Goal: Task Accomplishment & Management: Use online tool/utility

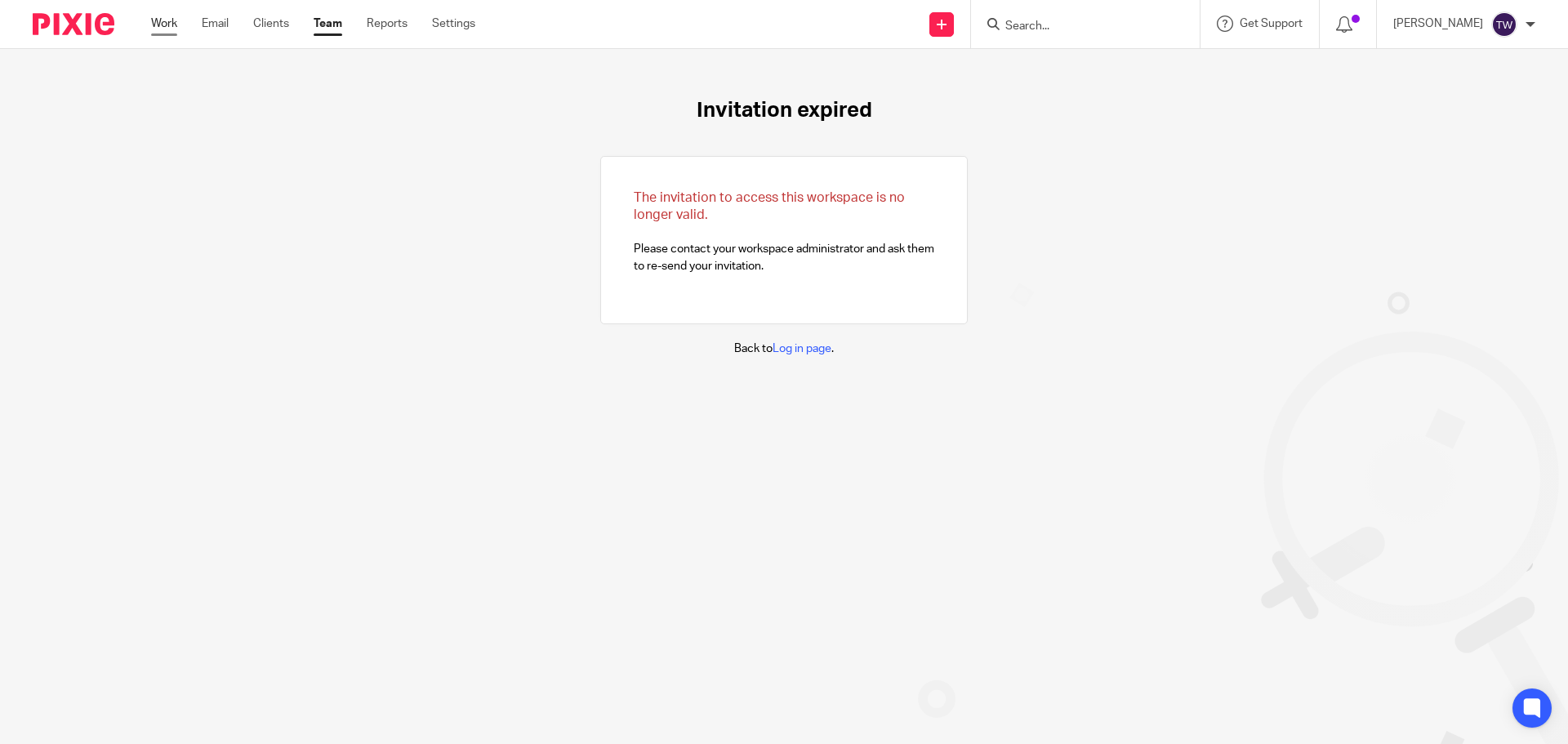
click at [173, 30] on link "Work" at bounding box center [164, 23] width 26 height 16
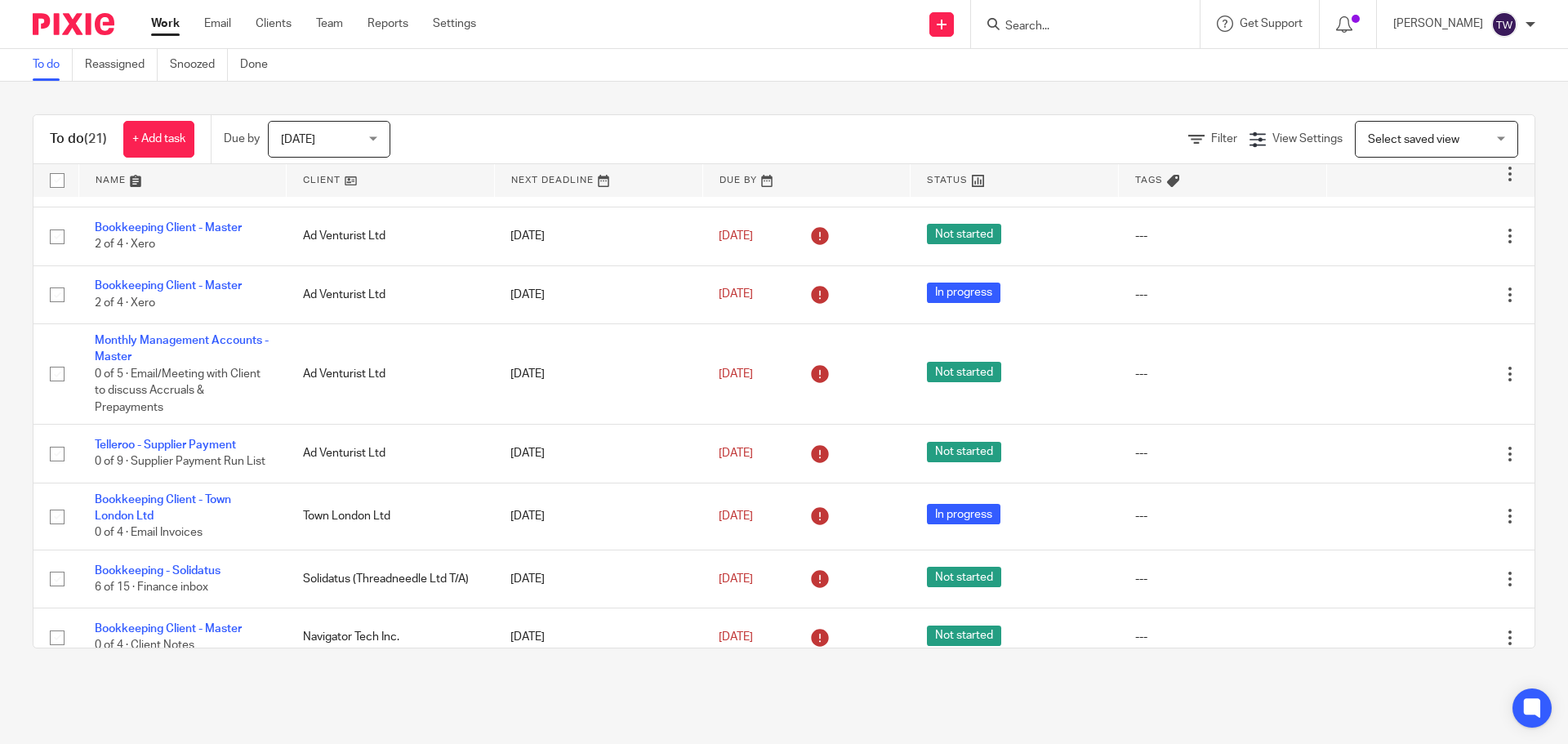
scroll to position [1016, 0]
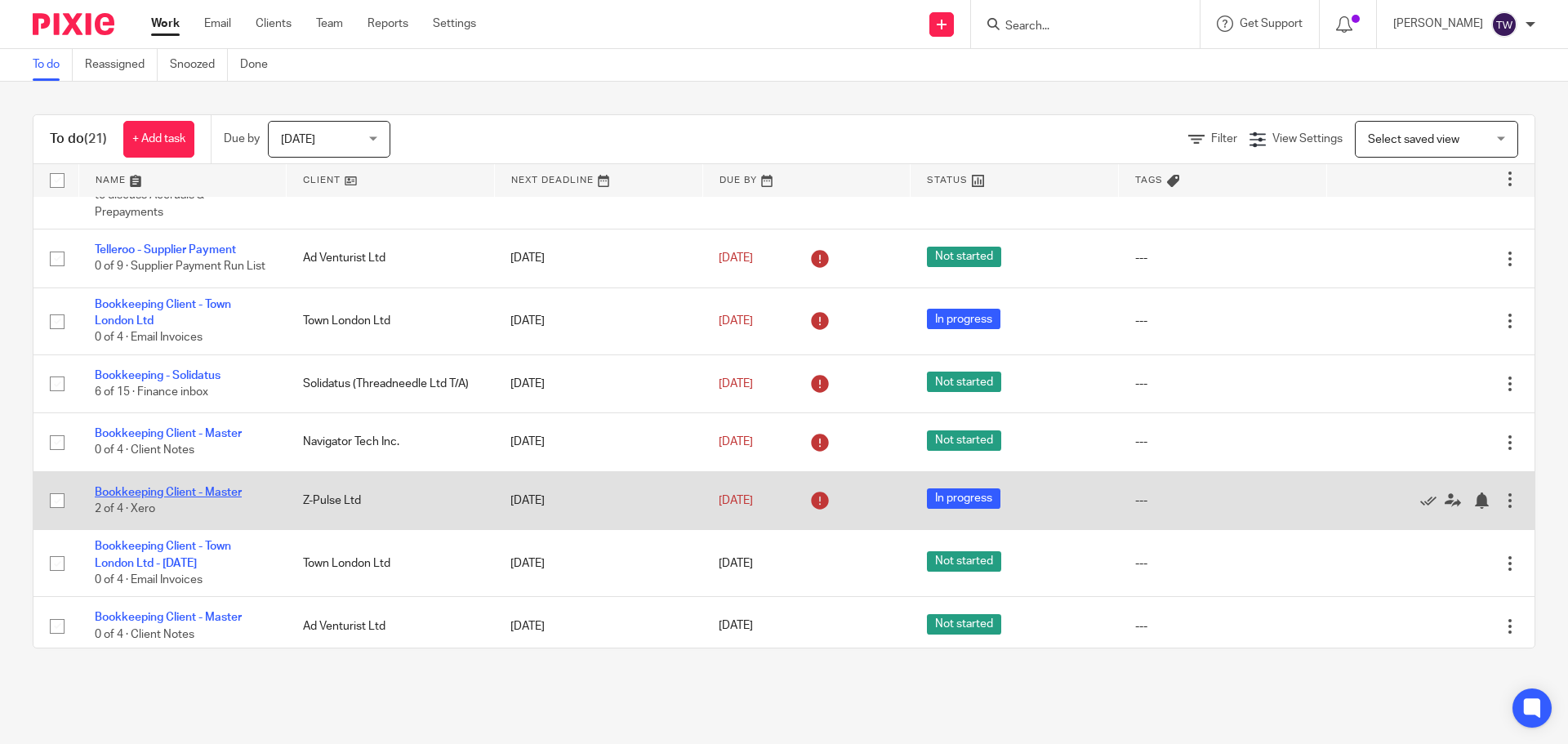
click at [206, 487] on link "Bookkeeping Client - Master" at bounding box center [167, 492] width 147 height 12
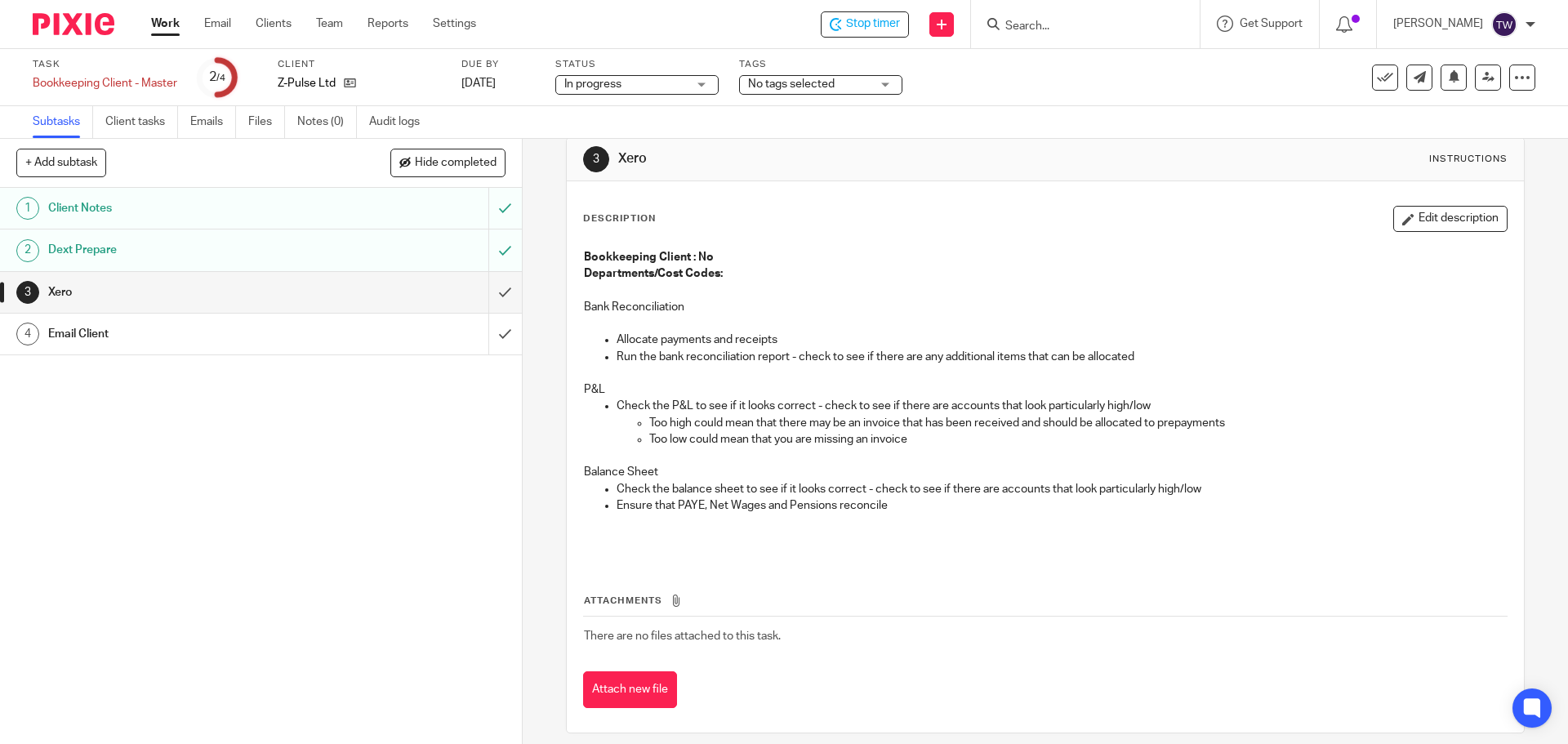
scroll to position [40, 0]
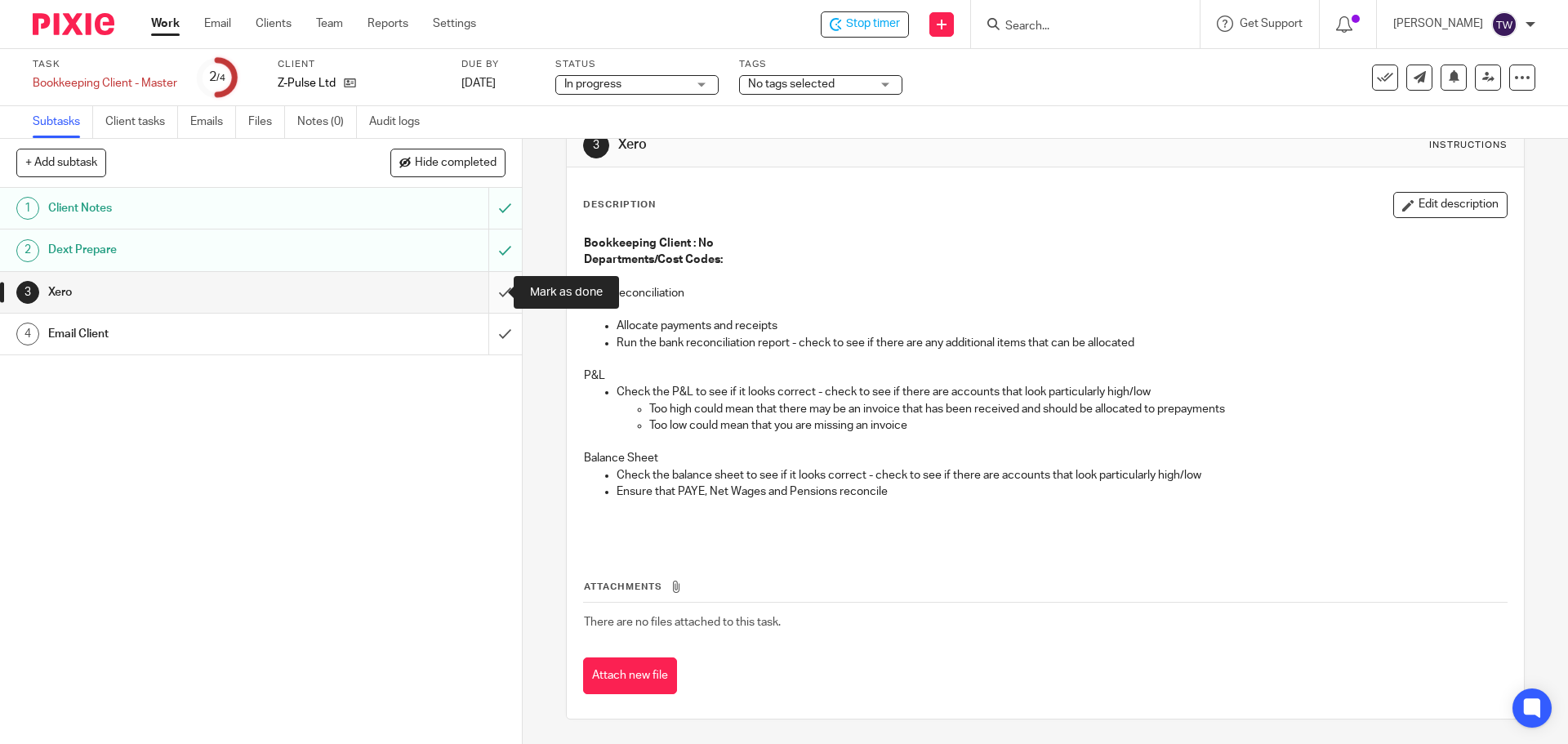
click at [486, 290] on input "submit" at bounding box center [261, 291] width 521 height 40
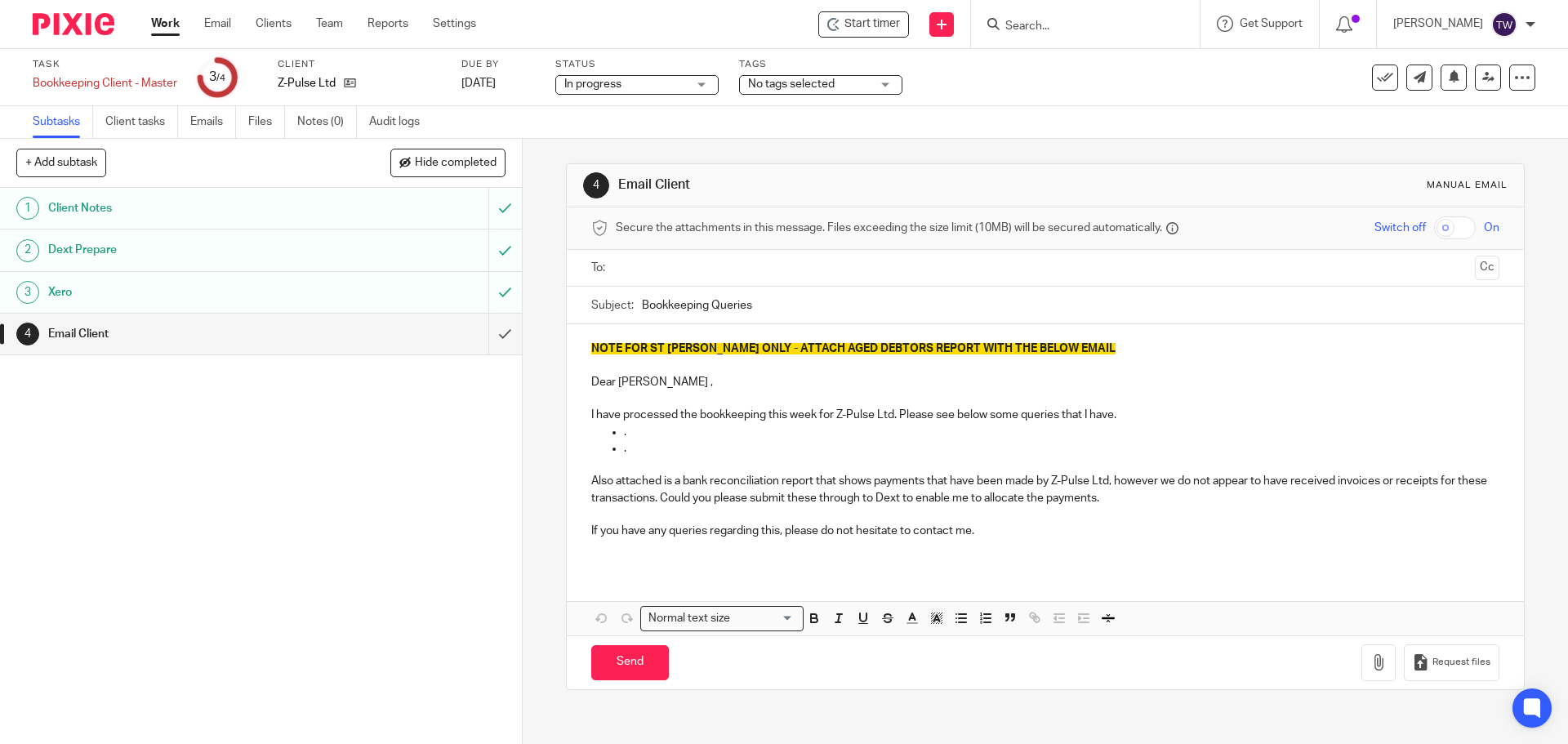
click at [749, 283] on div at bounding box center [1046, 268] width 857 height 37
click at [742, 270] on input "text" at bounding box center [1044, 268] width 846 height 19
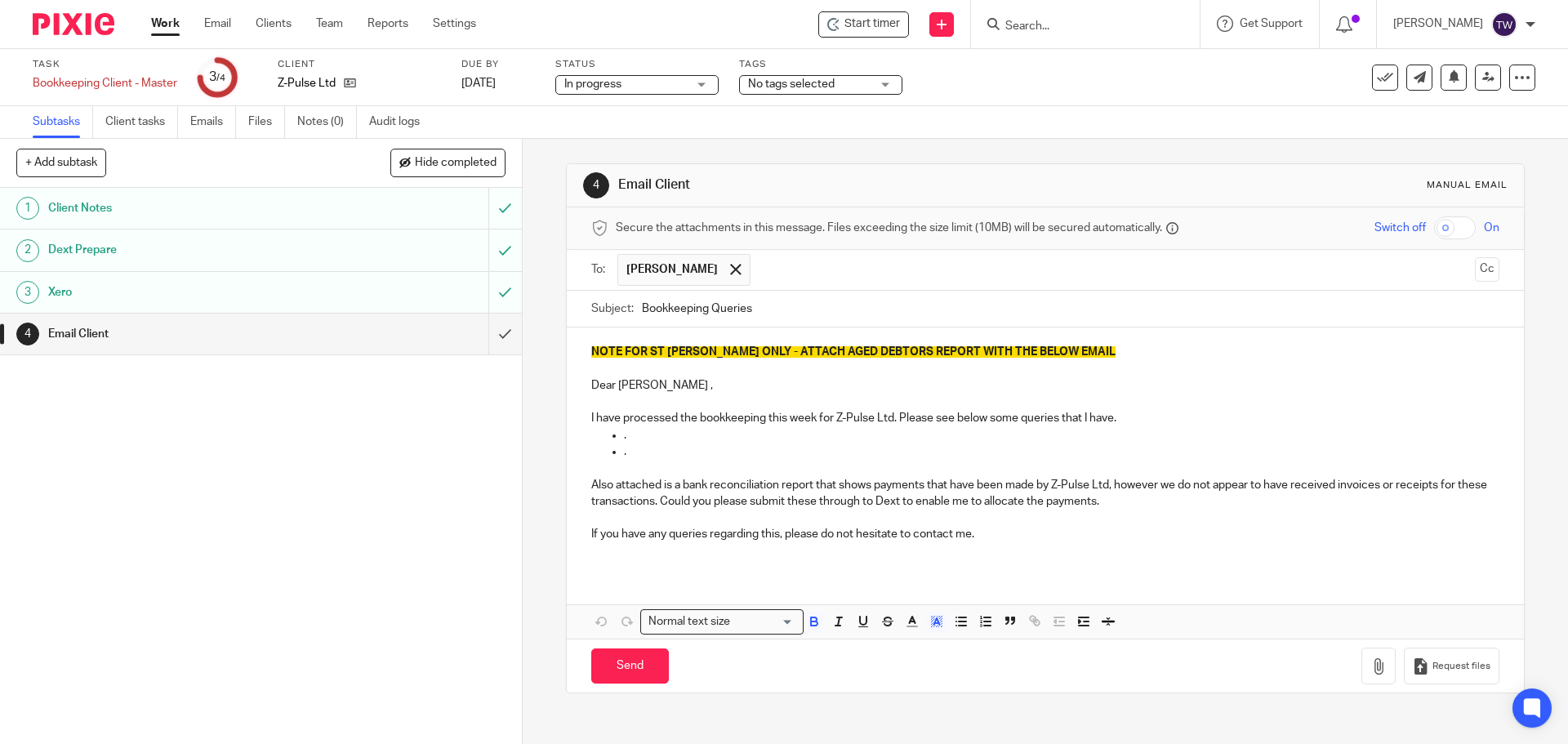
click at [1059, 352] on p "NOTE FOR ST JOHN ONLY - ATTACH AGED DEBTORS REPORT WITH THE BELOW EMAIL" at bounding box center [1045, 352] width 907 height 16
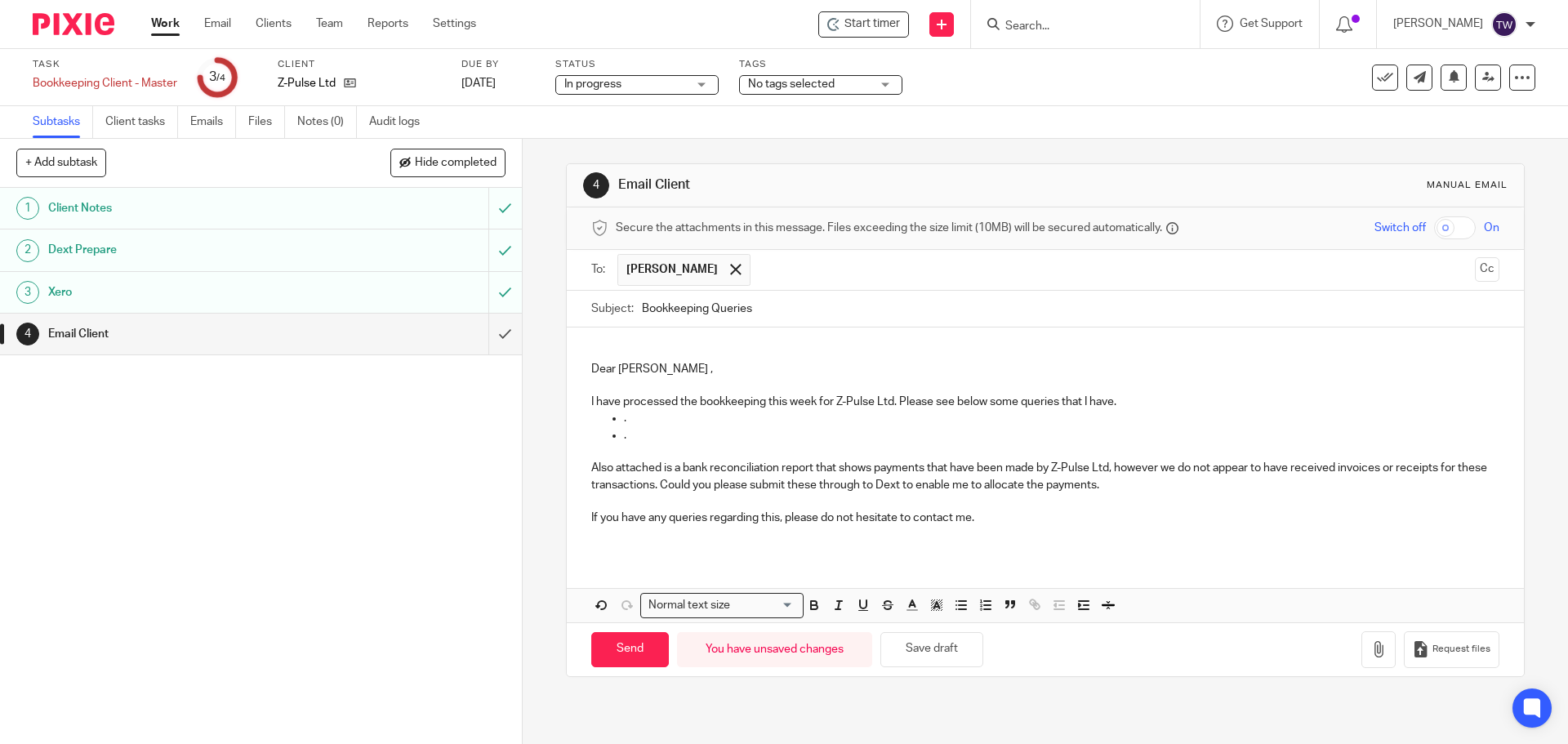
click at [898, 402] on p "I have processed the bookkeeping this week for Z-Pulse Ltd. Please see below so…" at bounding box center [1045, 402] width 907 height 16
drag, startPoint x: 898, startPoint y: 402, endPoint x: 1142, endPoint y: 403, distance: 244.0
click at [1142, 403] on p "I have processed the bookkeeping this week for Z-Pulse Ltd. Please see below so…" at bounding box center [1045, 402] width 907 height 16
click at [598, 424] on ul "." at bounding box center [1045, 418] width 907 height 16
drag, startPoint x: 634, startPoint y: 424, endPoint x: 607, endPoint y: 423, distance: 27.0
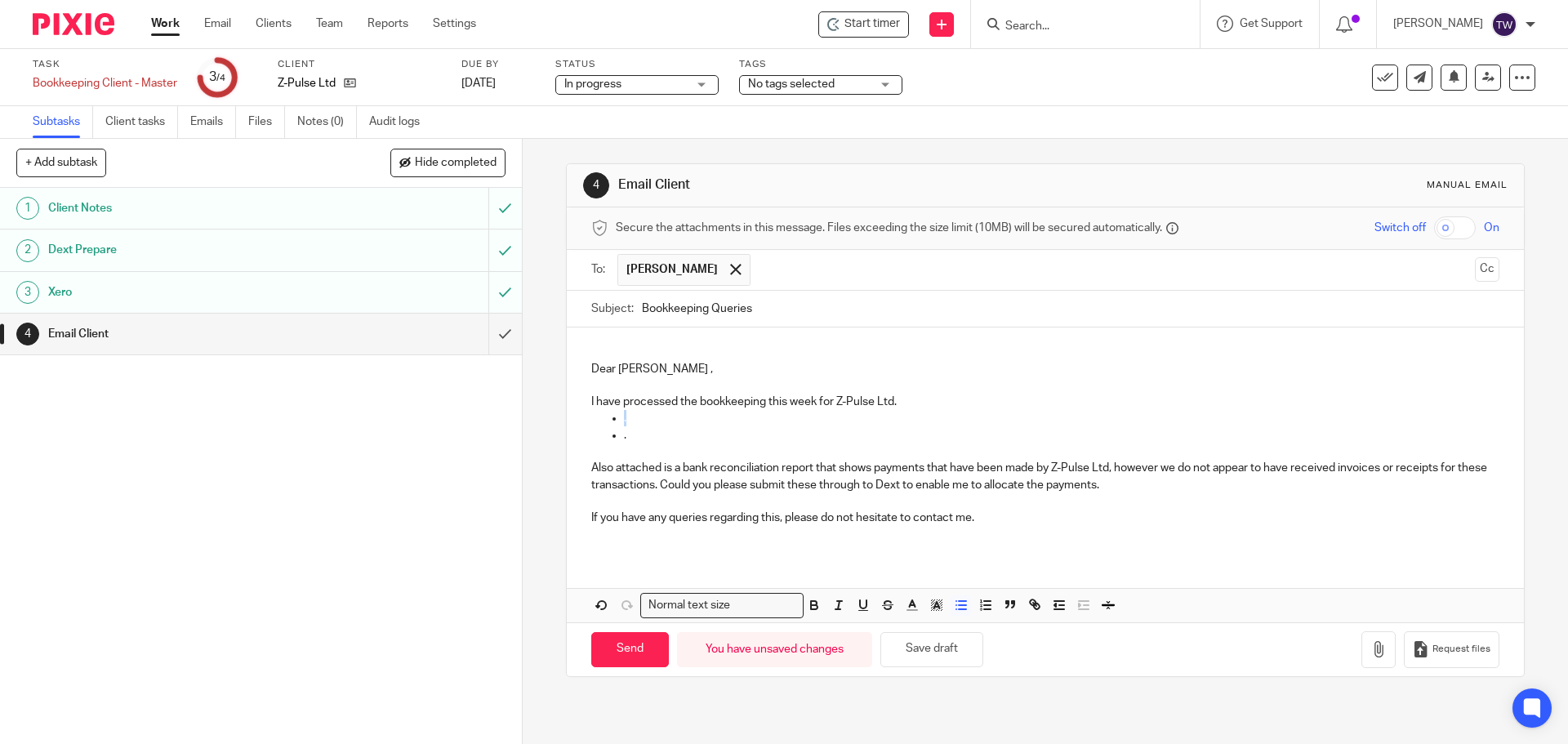
click at [603, 421] on ul "." at bounding box center [1045, 418] width 907 height 16
click at [639, 433] on p "." at bounding box center [1061, 435] width 875 height 16
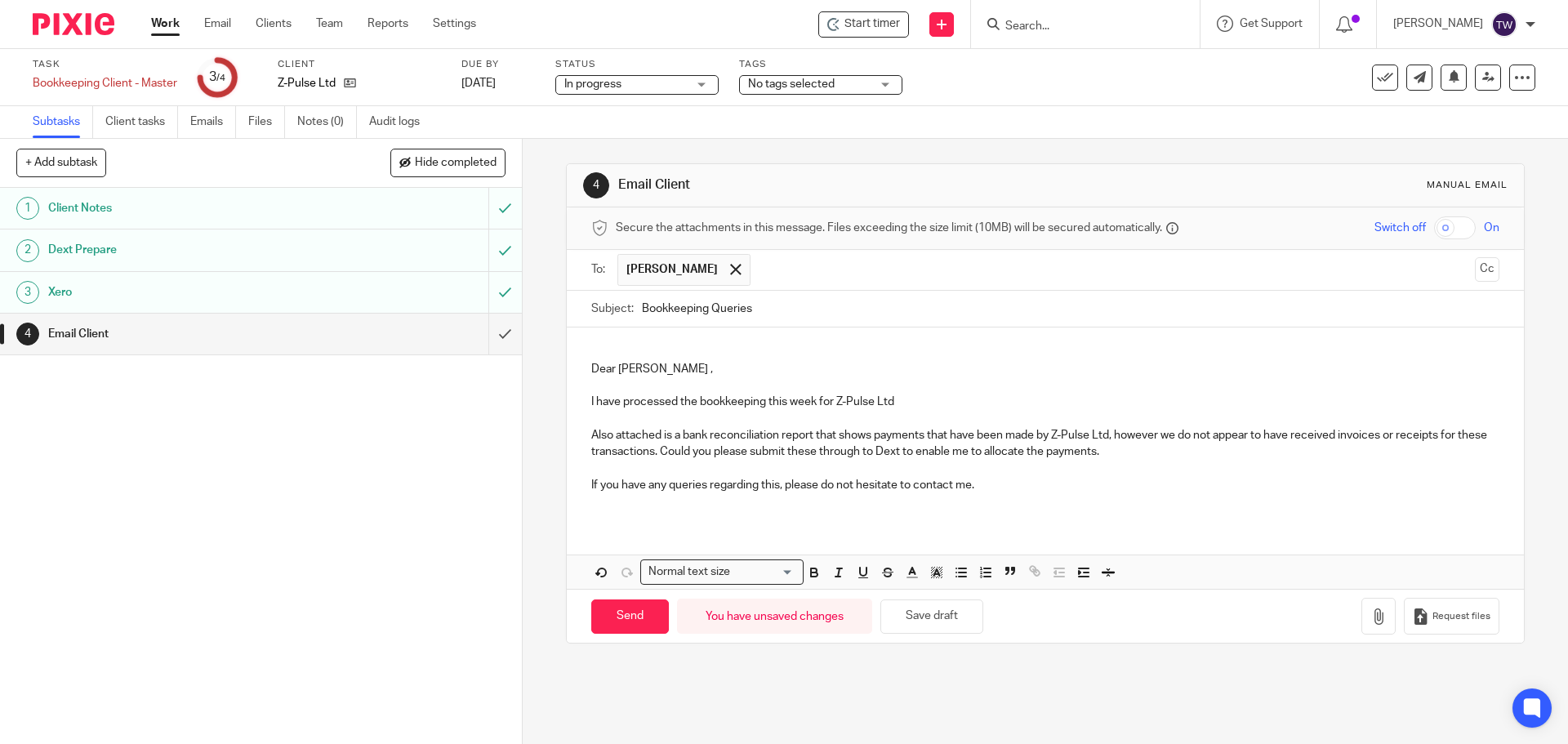
click at [610, 431] on p "Also attached is a bank reconciliation report that shows payments that have bee…" at bounding box center [1045, 444] width 907 height 33
click at [601, 415] on p at bounding box center [1045, 418] width 907 height 16
click at [819, 465] on p at bounding box center [1045, 468] width 907 height 16
click at [886, 453] on p "Attached is a bank reconciliation report that shows payments that have been mad…" at bounding box center [1045, 444] width 907 height 33
click at [1361, 611] on button "button" at bounding box center [1378, 616] width 34 height 37
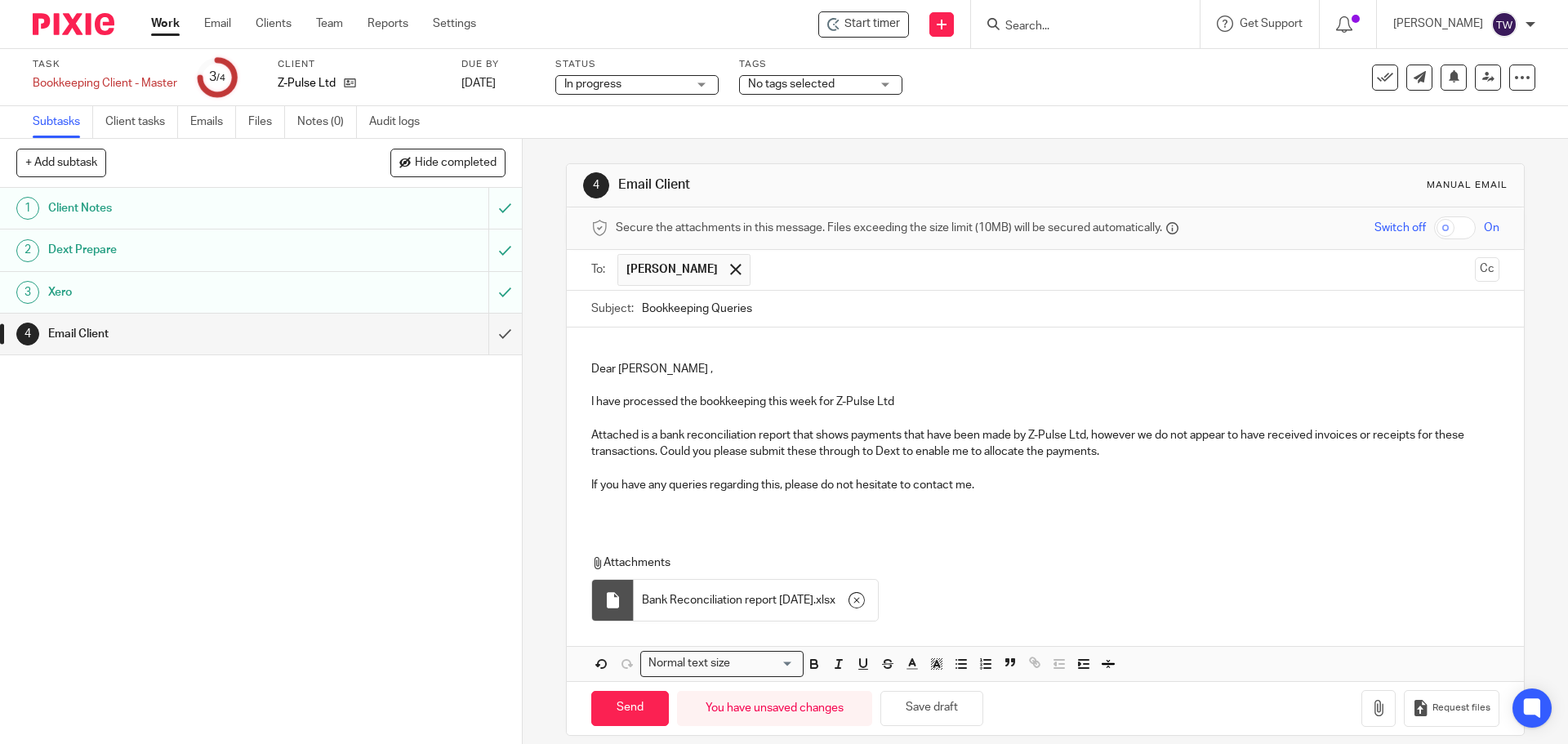
click at [758, 599] on span "Bank Reconciliation report 20.08.25" at bounding box center [727, 601] width 172 height 16
click at [715, 602] on span "Bank Reconciliation report 20.08.25" at bounding box center [727, 601] width 172 height 16
click at [799, 602] on span "Bank Reconciliation report 20.08.25" at bounding box center [727, 601] width 172 height 16
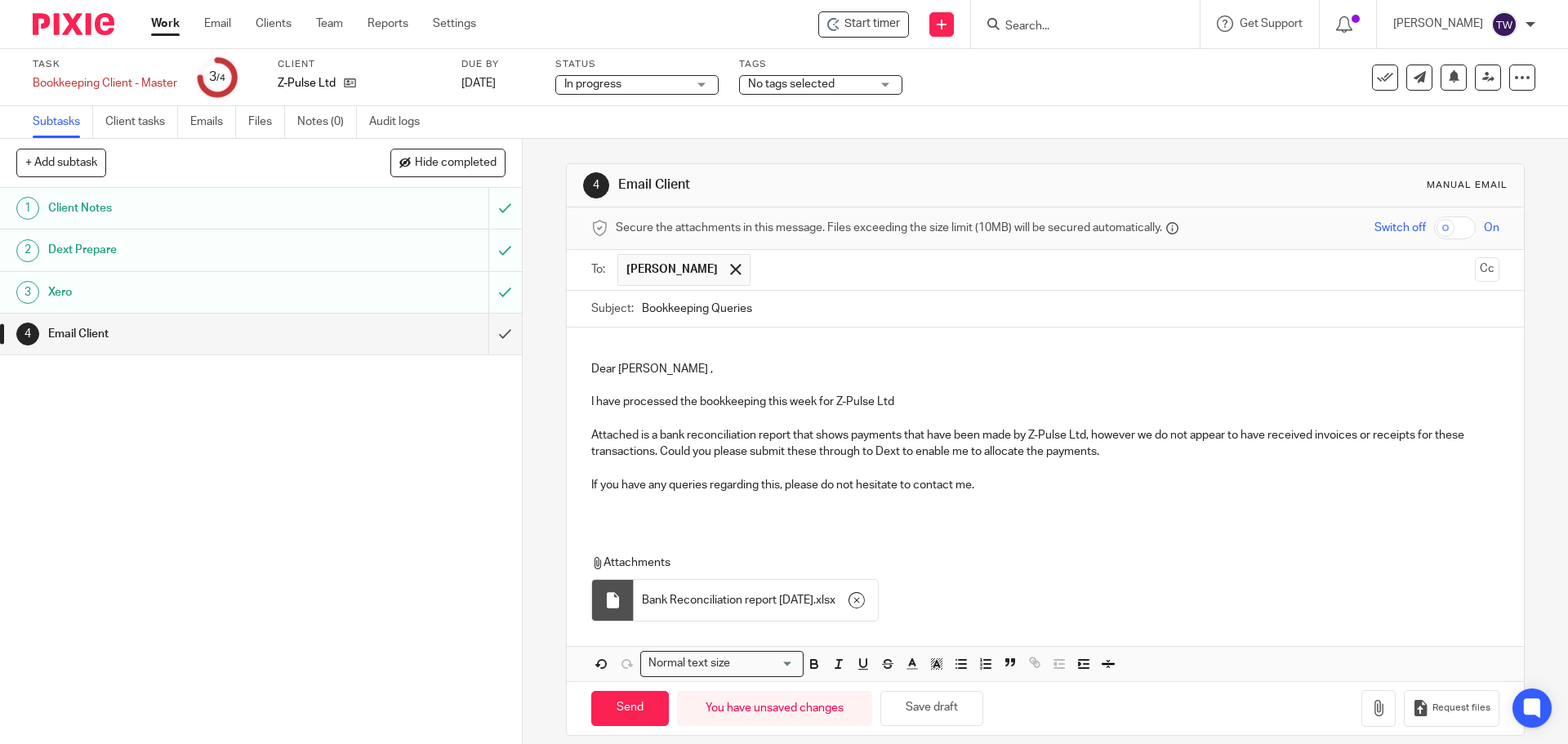
click at [799, 602] on span "Bank Reconciliation report 20.08.25" at bounding box center [727, 601] width 172 height 16
click at [618, 598] on div at bounding box center [613, 600] width 41 height 40
click at [616, 562] on p "Attachments" at bounding box center [1030, 563] width 878 height 16
click at [618, 561] on p "Attachments" at bounding box center [1030, 563] width 878 height 16
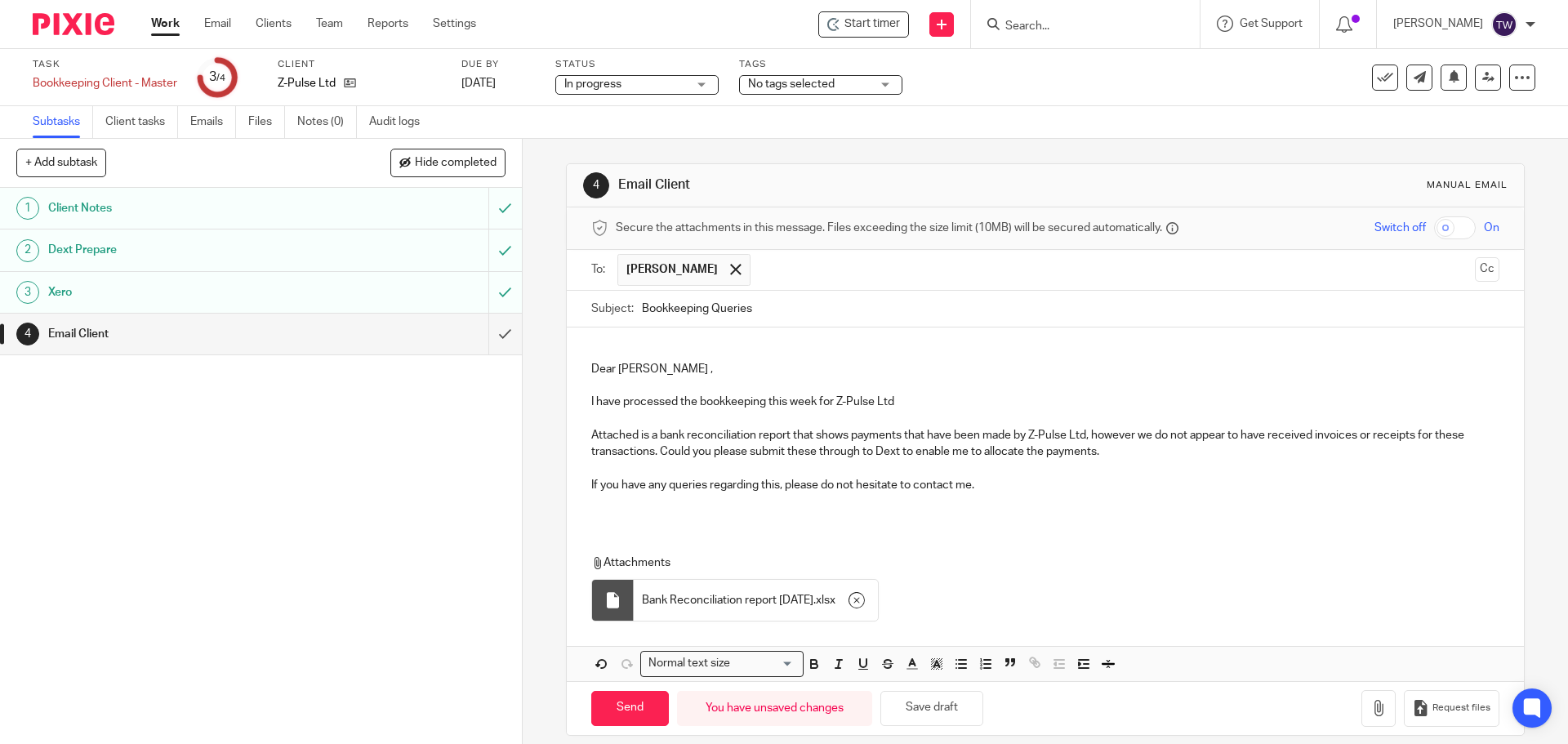
click at [754, 599] on span "Bank Reconciliation report 20.08.25" at bounding box center [727, 601] width 172 height 16
click at [753, 599] on span "Bank Reconciliation report 20.08.25" at bounding box center [727, 601] width 172 height 16
click at [650, 700] on input "Send" at bounding box center [630, 708] width 77 height 35
type input "Sent"
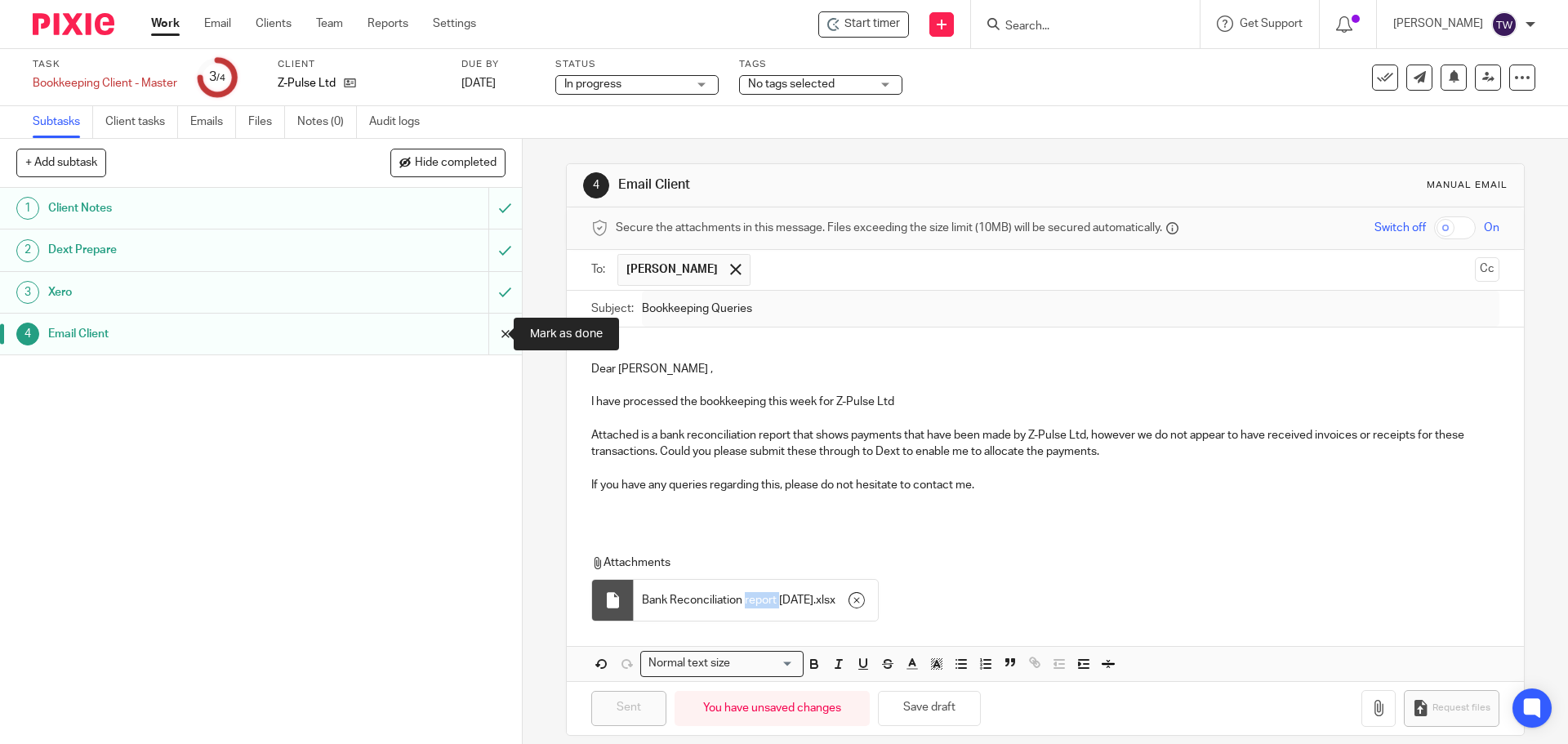
click at [487, 339] on input "submit" at bounding box center [261, 334] width 521 height 40
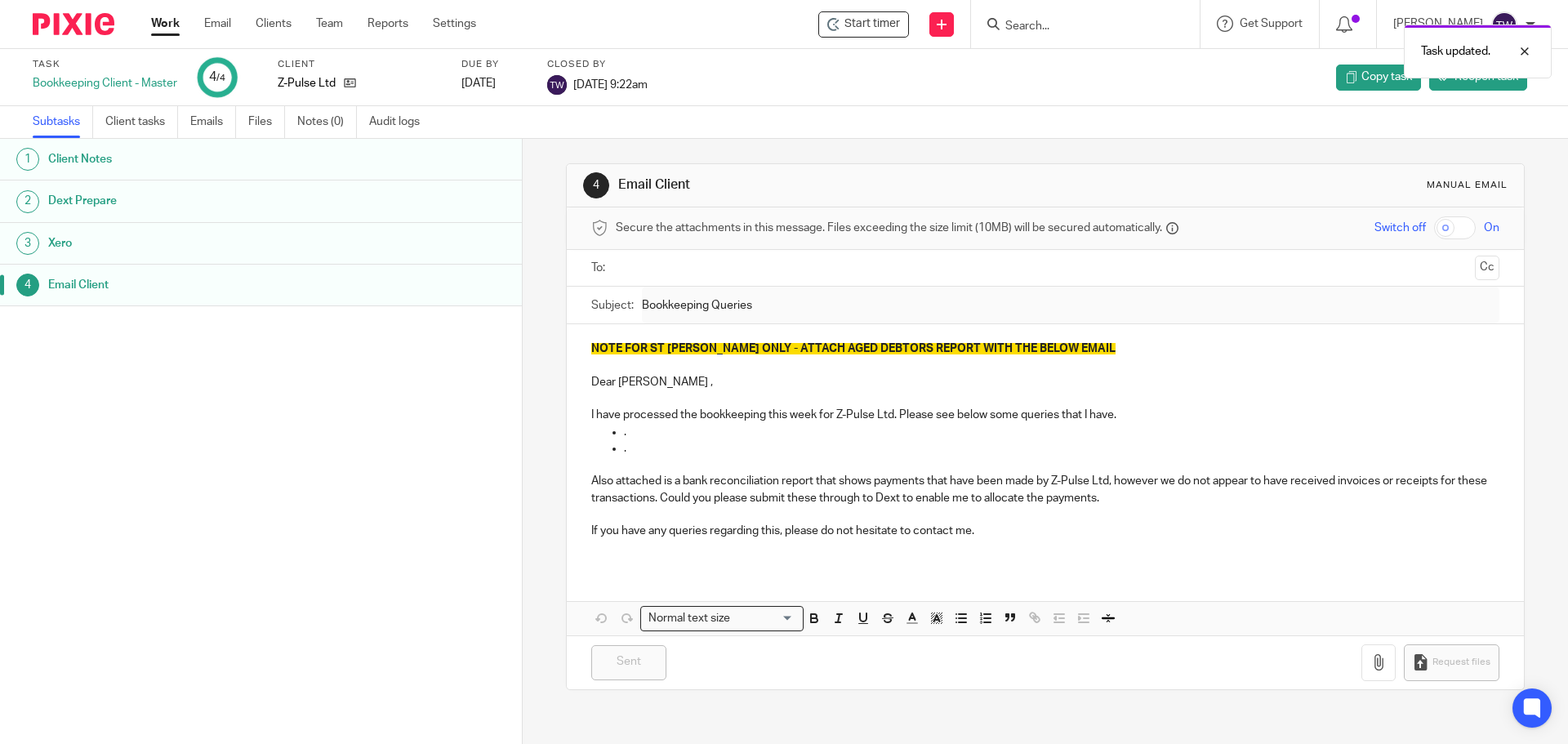
click at [177, 22] on link "Work" at bounding box center [165, 23] width 29 height 16
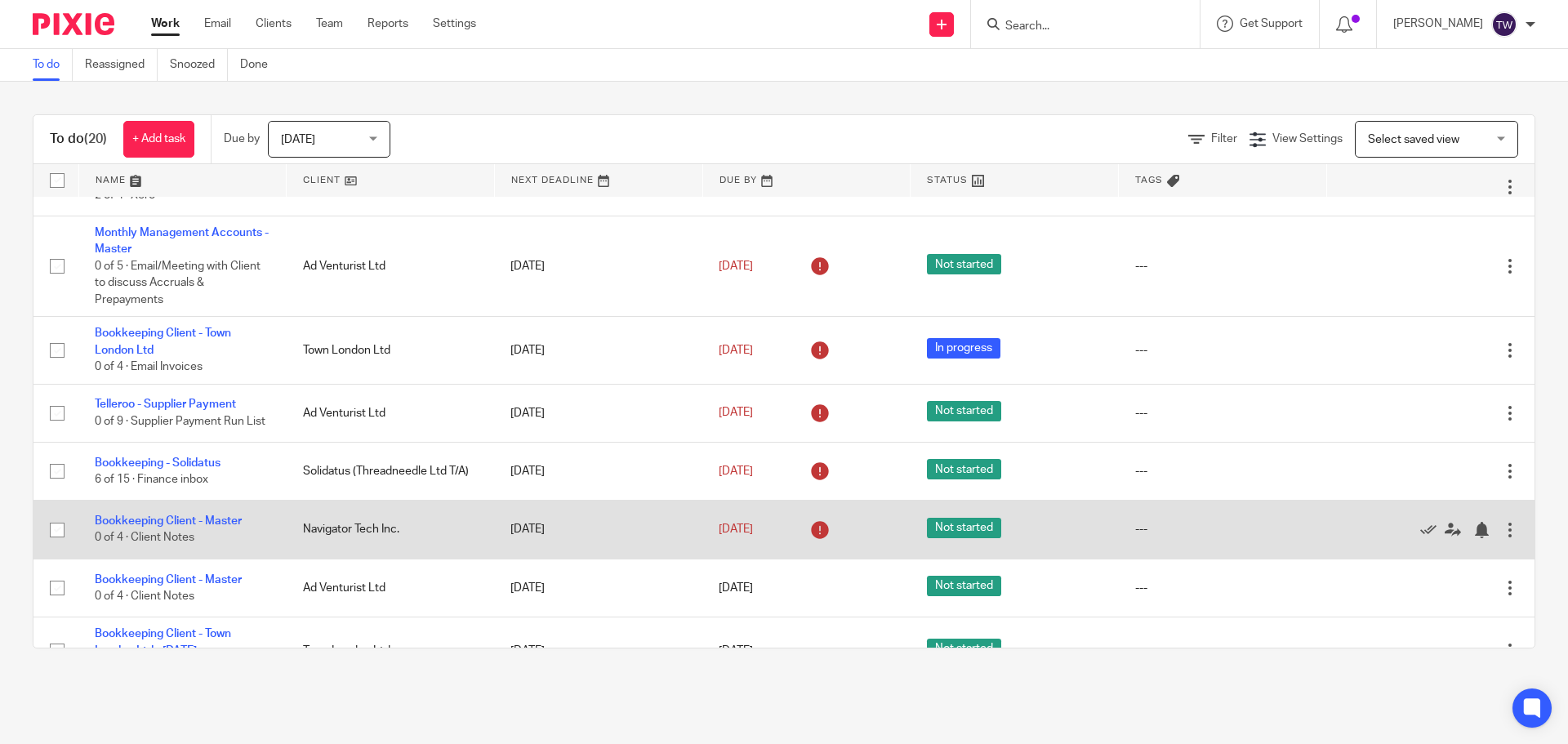
scroll to position [957, 0]
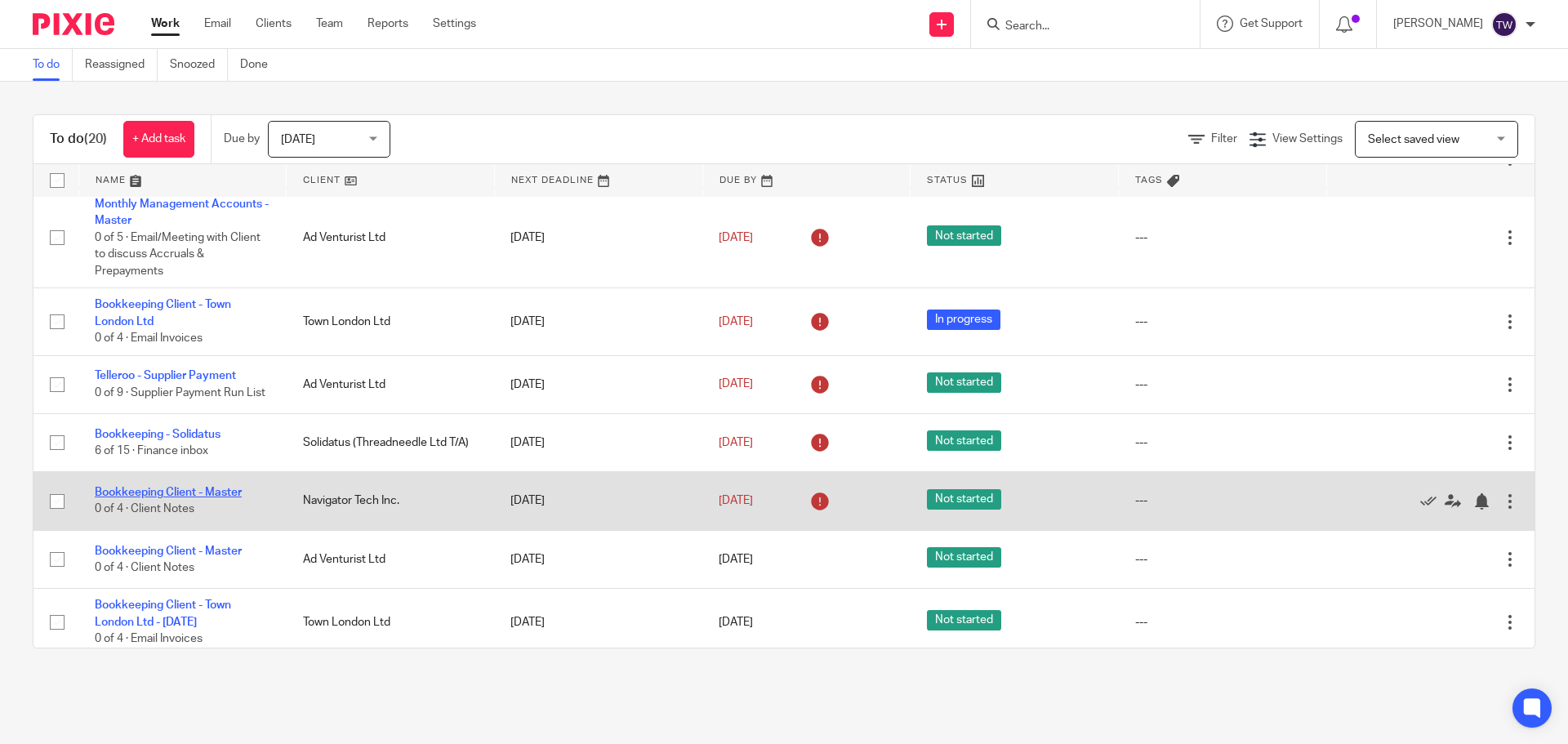
click at [193, 487] on link "Bookkeeping Client - Master" at bounding box center [167, 492] width 147 height 12
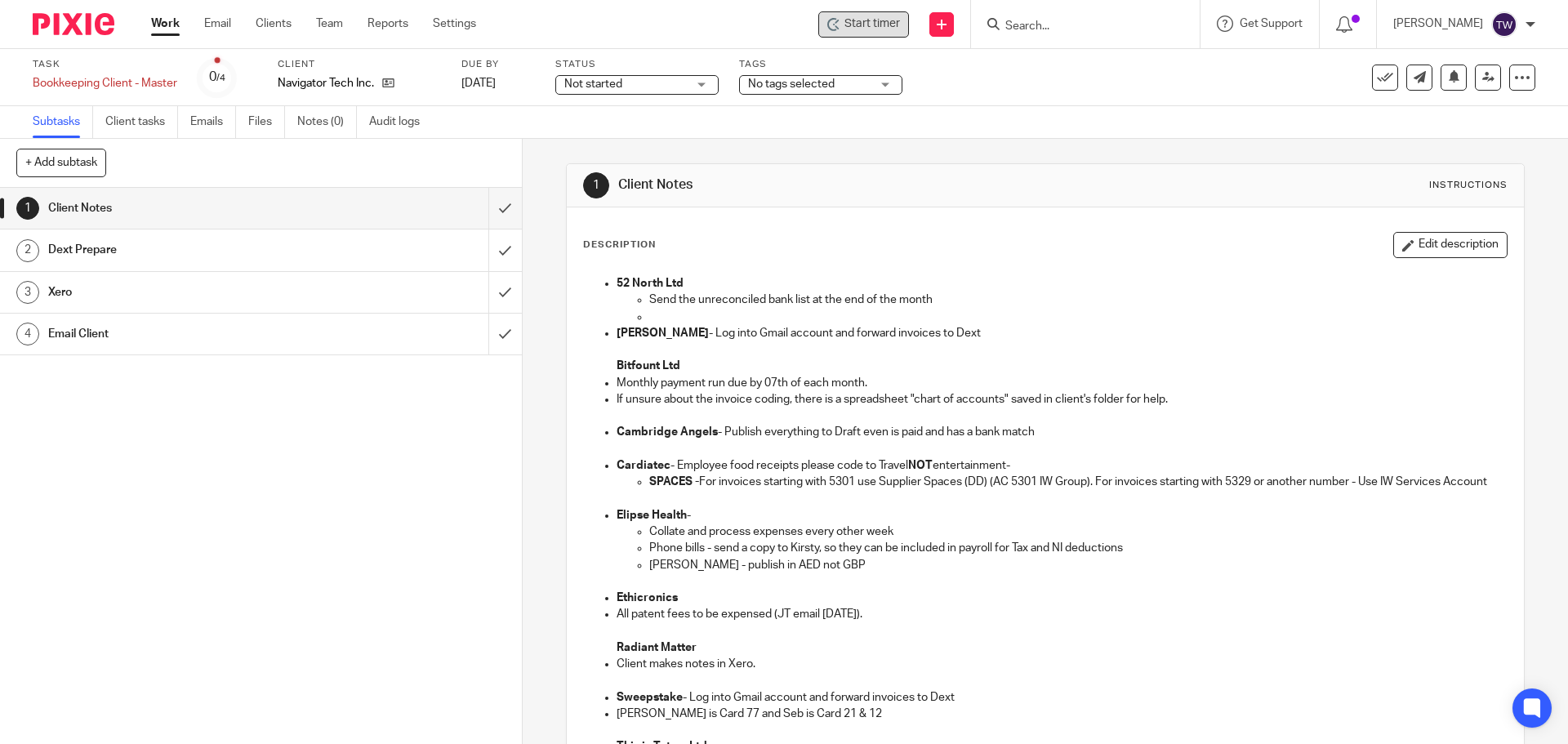
click at [868, 27] on span "Start timer" at bounding box center [872, 23] width 56 height 17
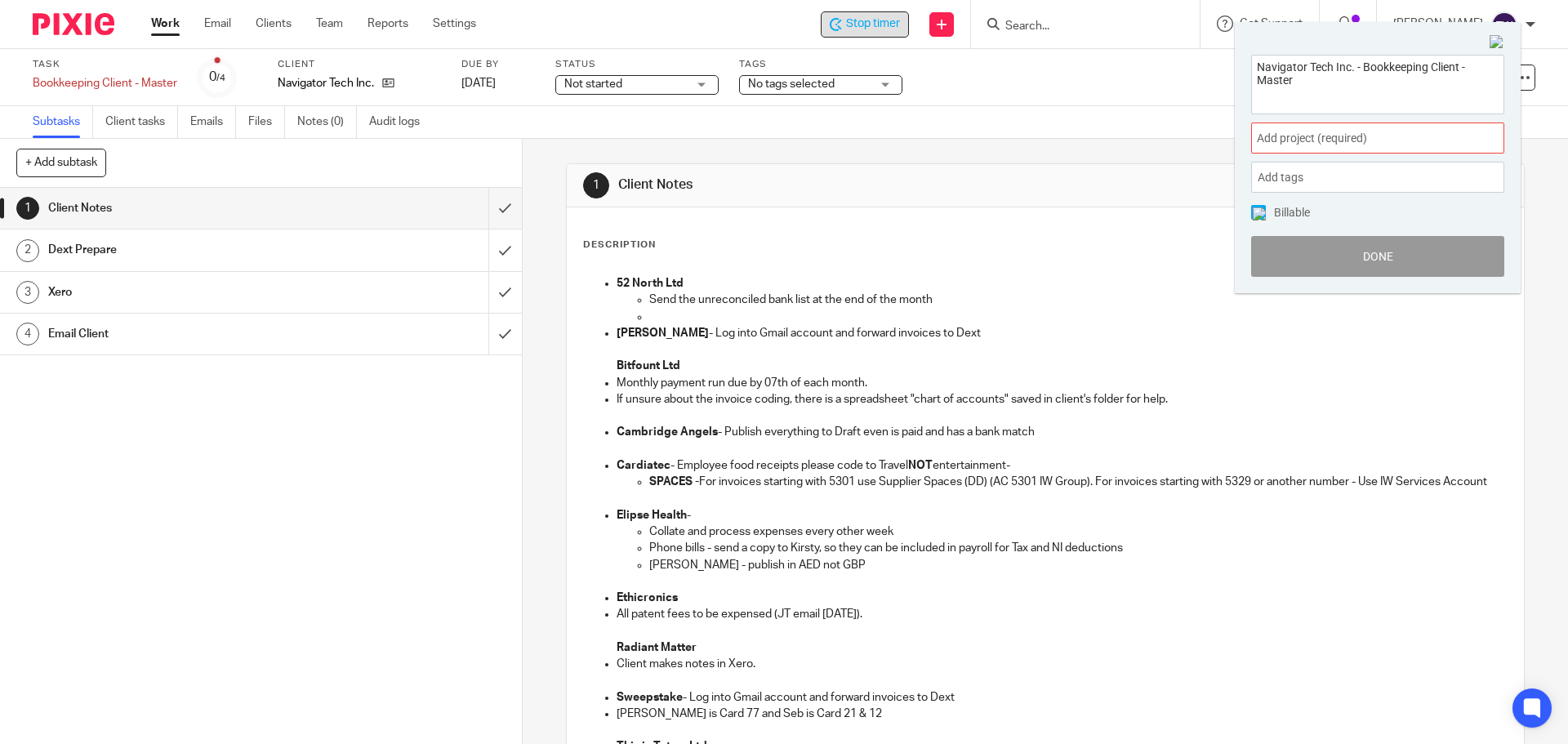
click at [1385, 144] on span "Add project (required) :" at bounding box center [1359, 138] width 206 height 17
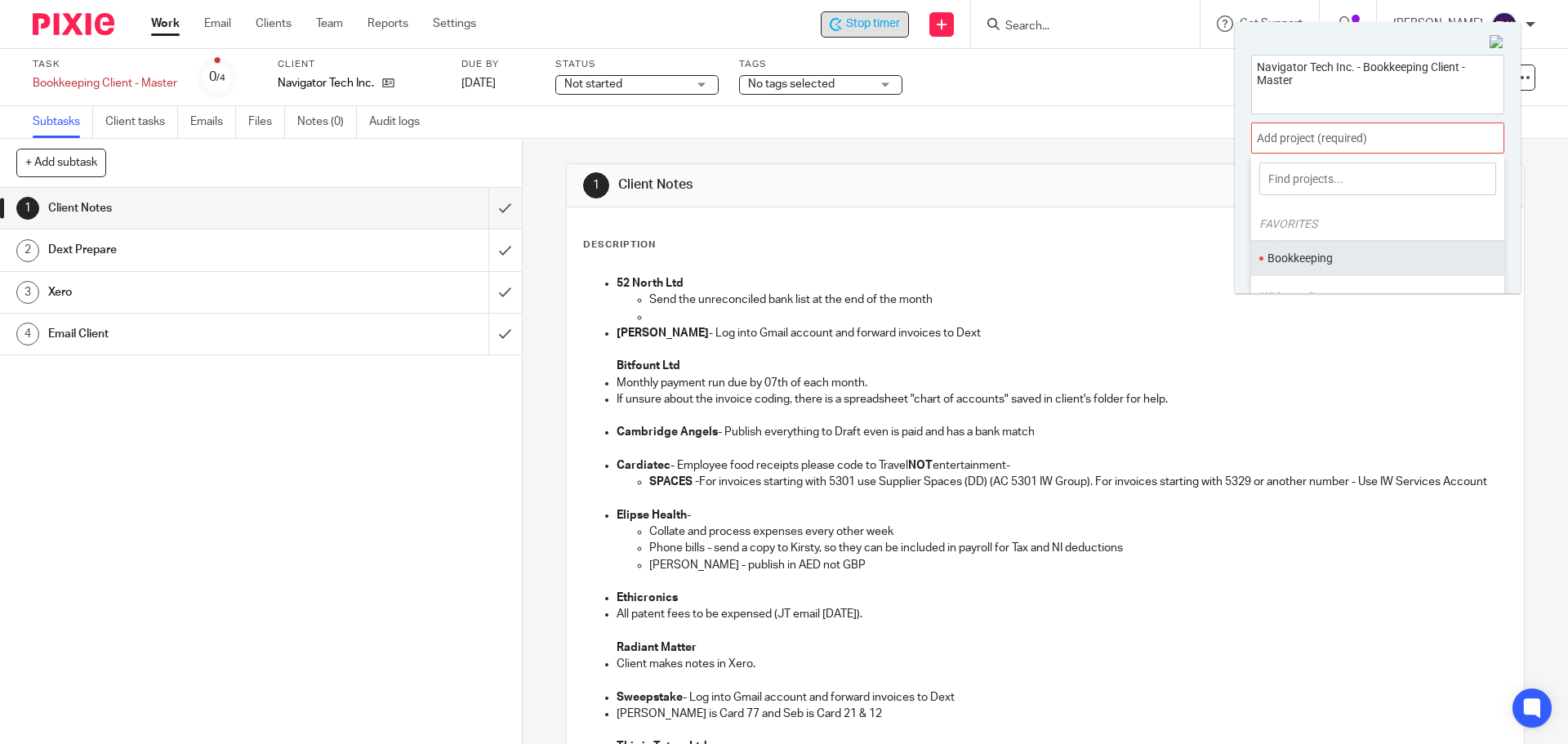
click at [1305, 255] on li "Bookkeeping" at bounding box center [1374, 258] width 213 height 17
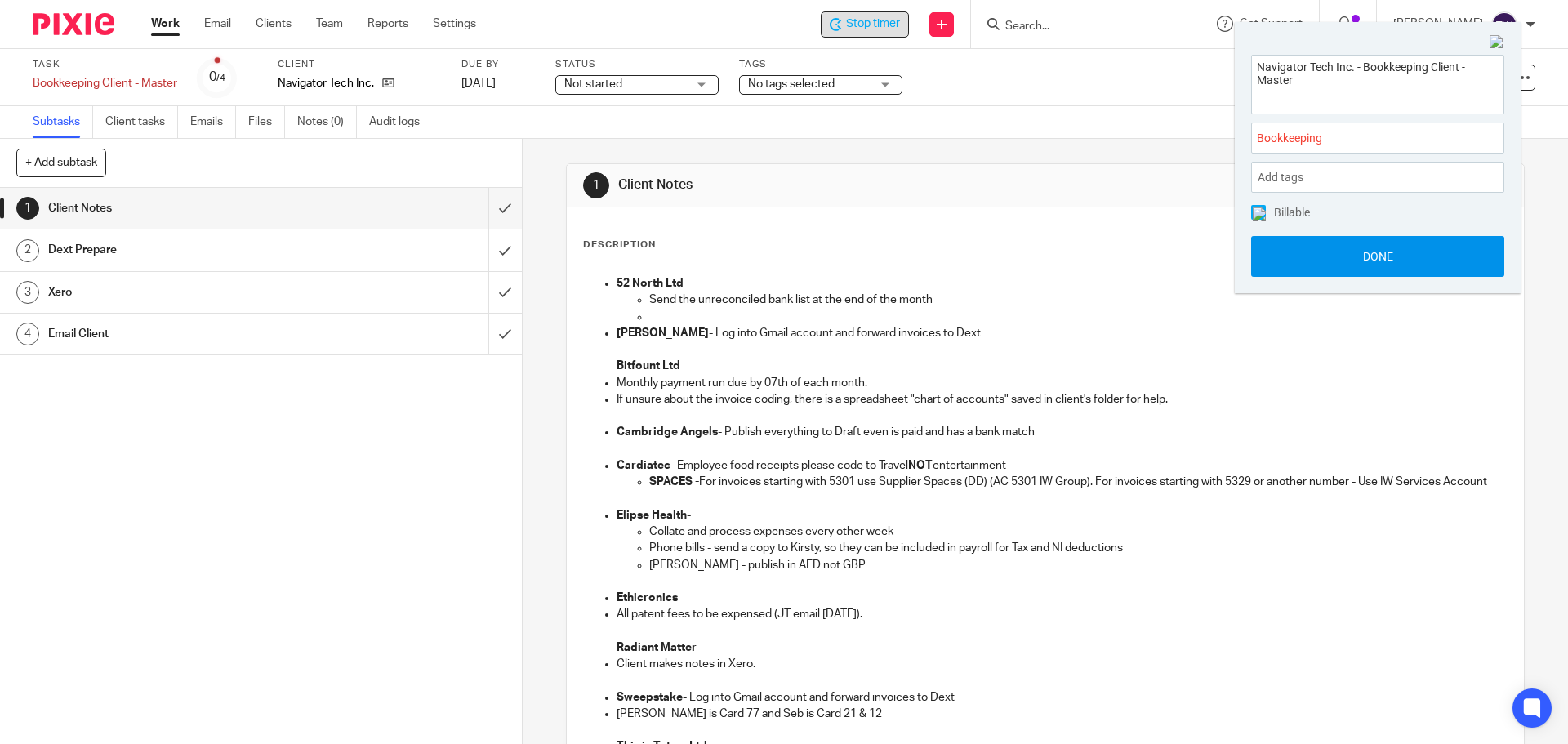
click at [1314, 260] on button "Done" at bounding box center [1378, 256] width 254 height 40
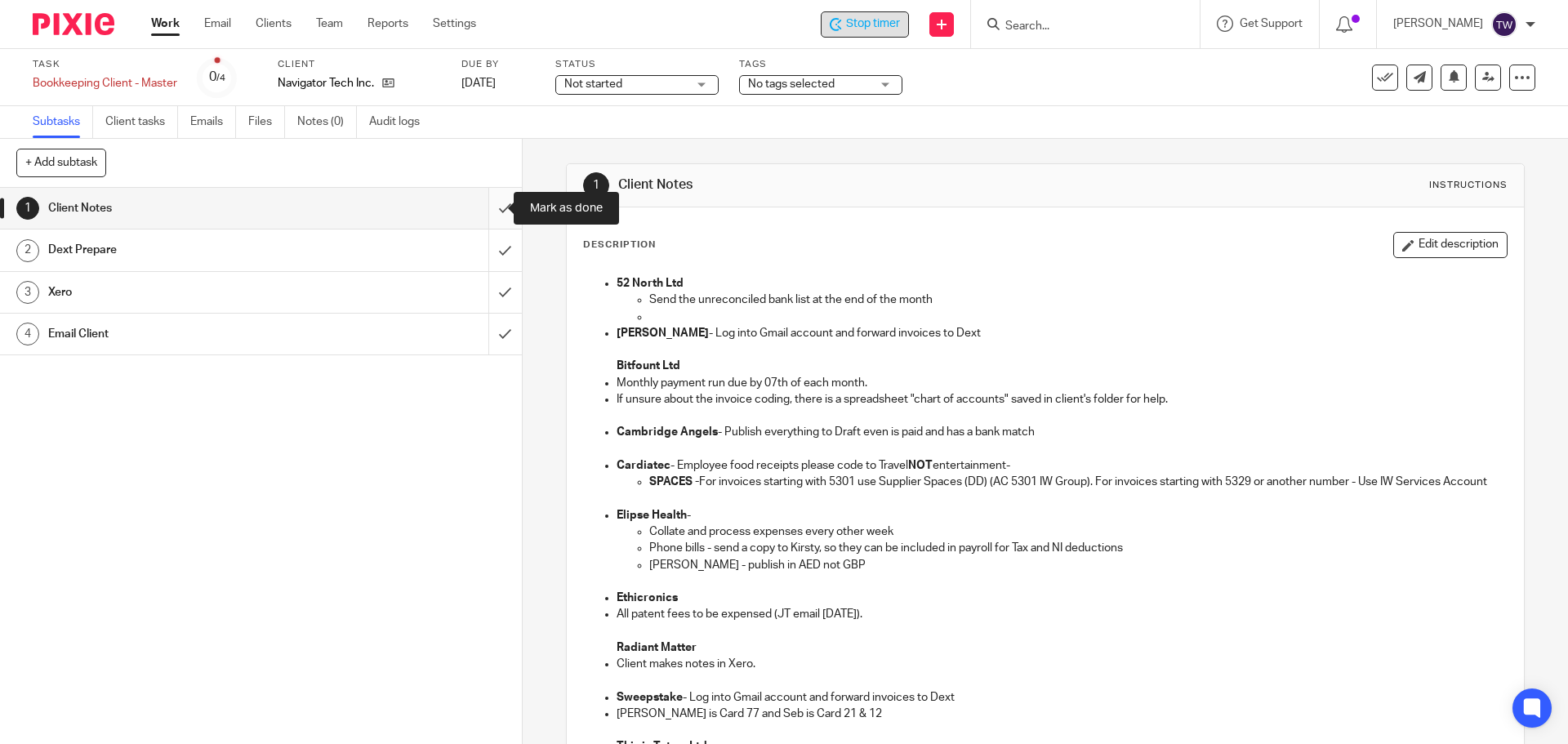
click at [493, 209] on input "submit" at bounding box center [261, 208] width 521 height 40
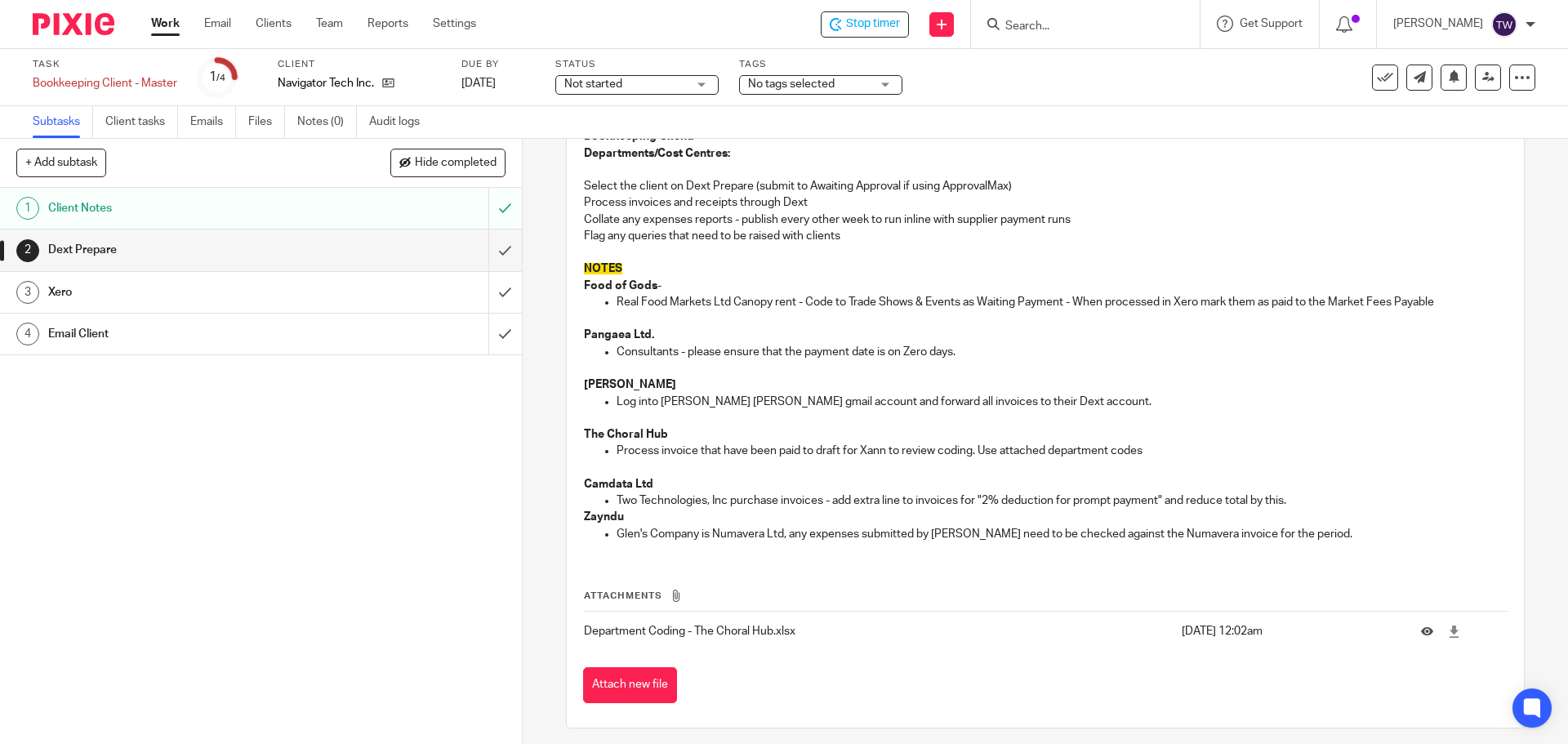
scroll to position [82, 0]
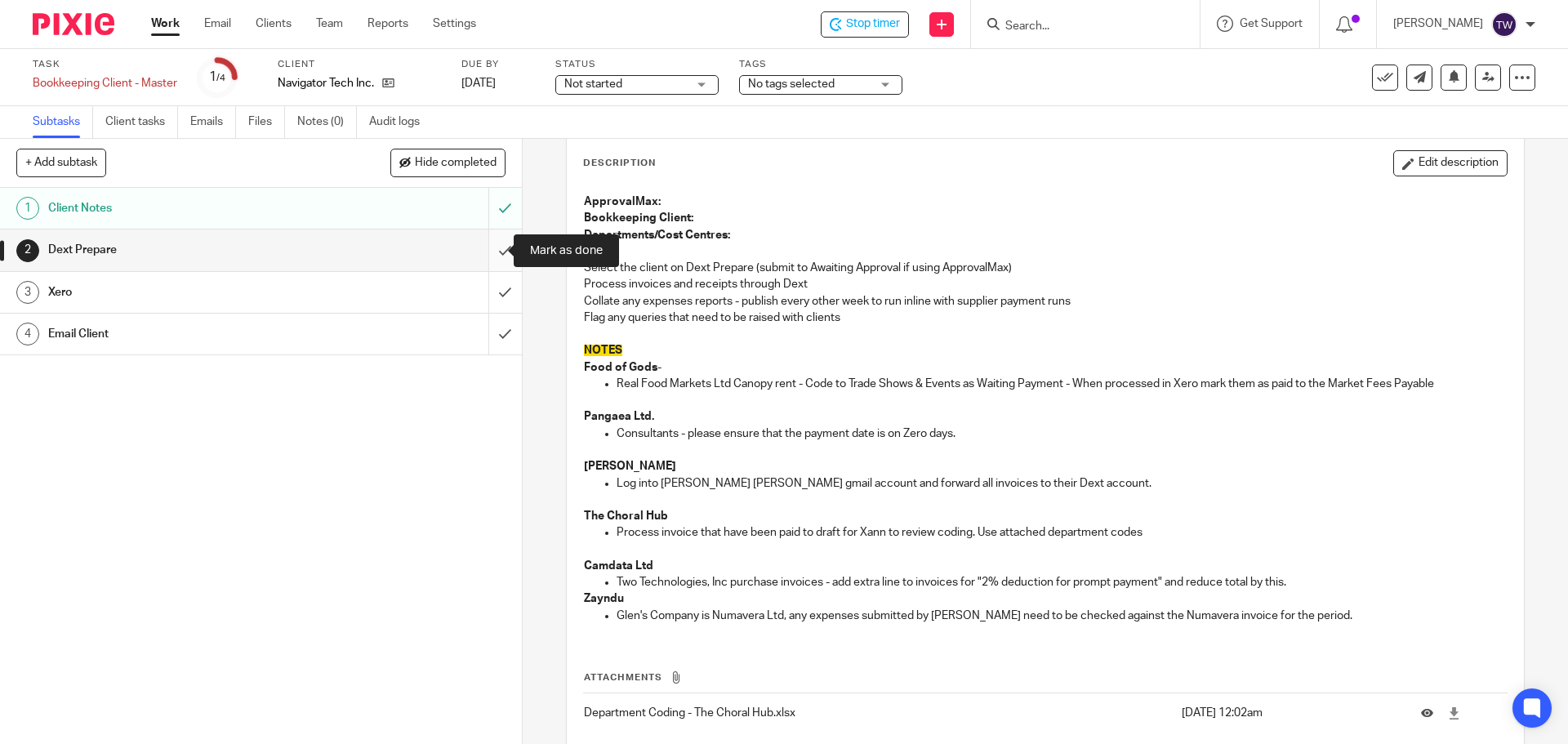
click at [486, 245] on input "submit" at bounding box center [261, 249] width 521 height 40
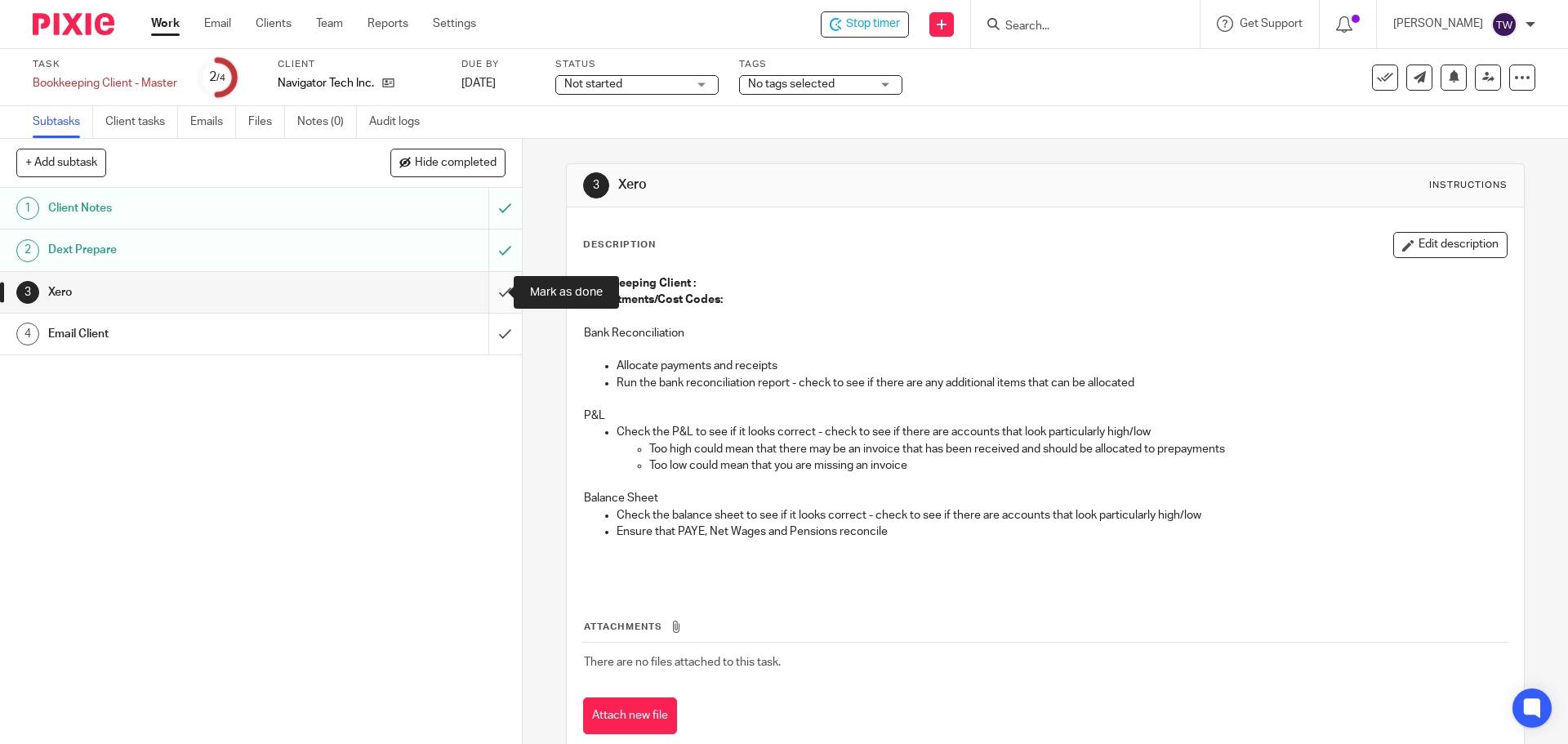
click at [482, 290] on input "submit" at bounding box center [261, 291] width 521 height 40
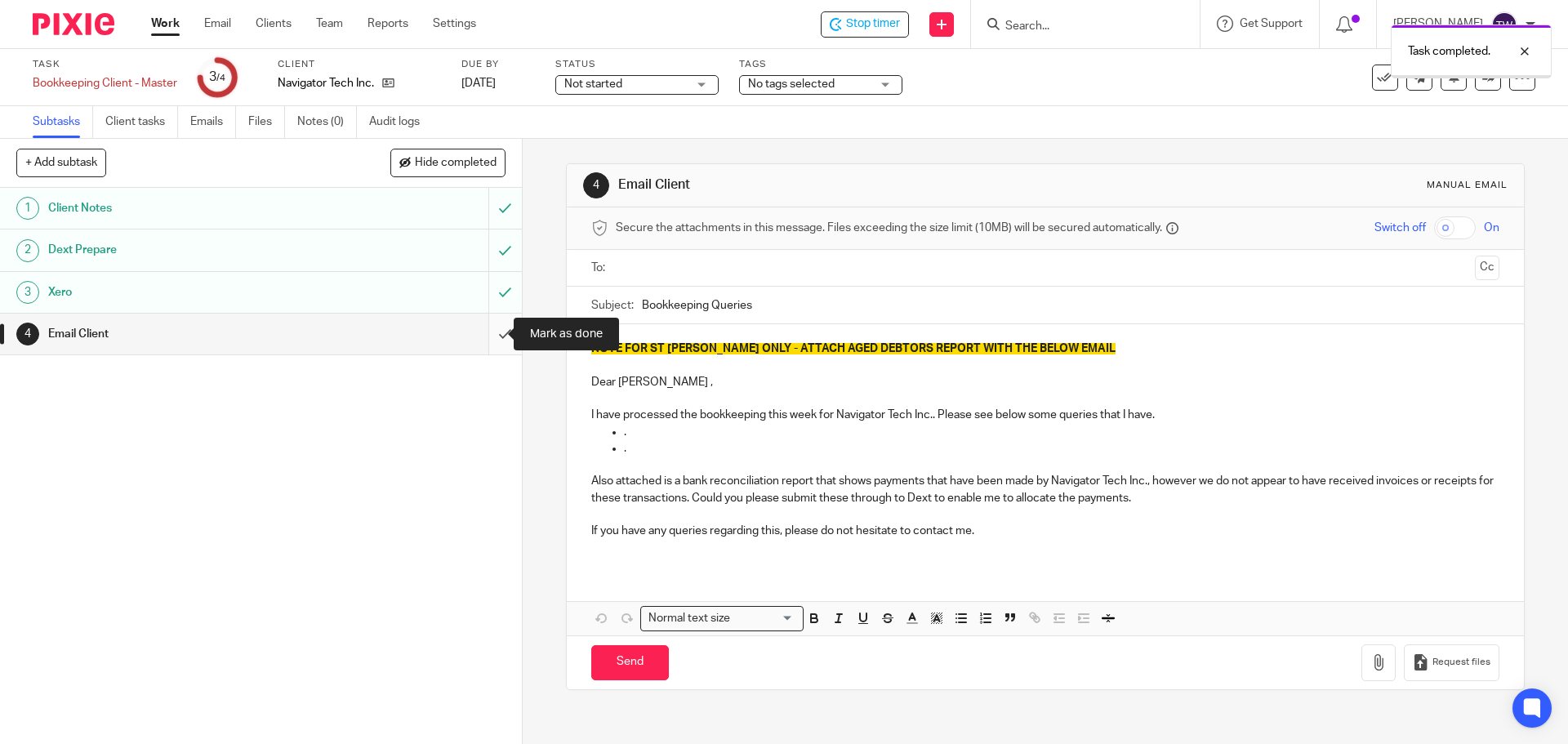
click at [484, 334] on input "submit" at bounding box center [261, 334] width 521 height 40
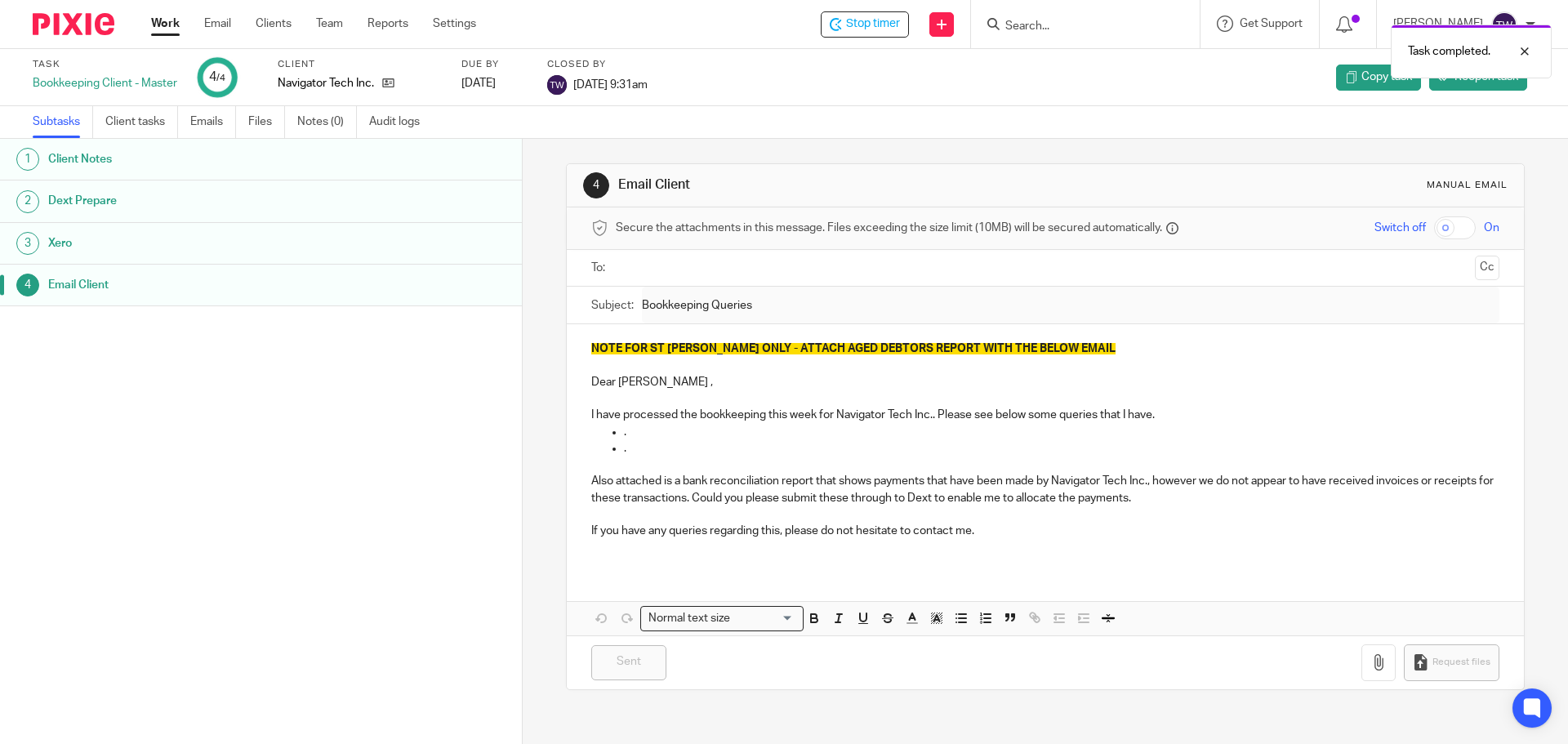
click at [177, 25] on link "Work" at bounding box center [165, 23] width 29 height 16
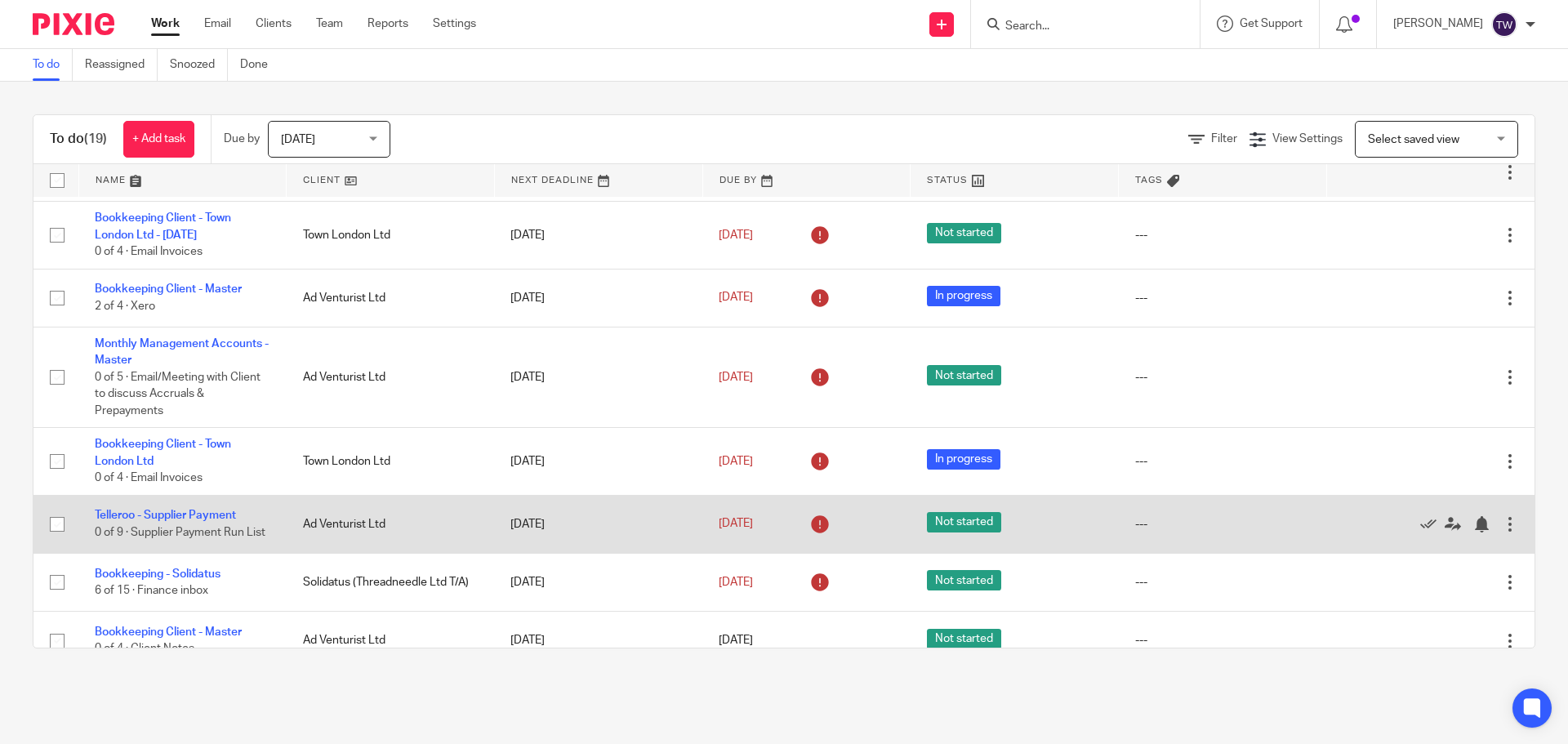
scroll to position [899, 0]
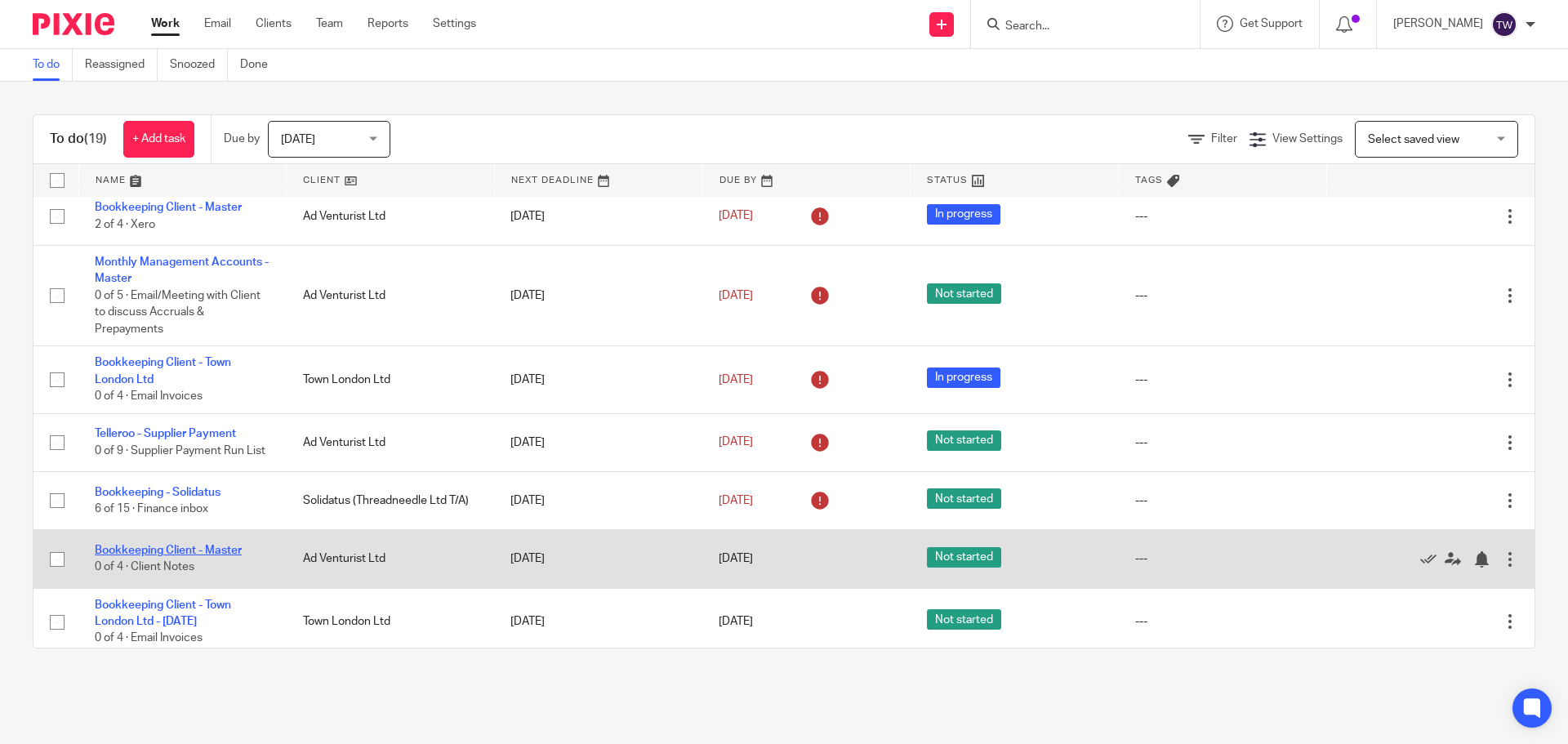
click at [226, 545] on link "Bookkeeping Client - Master" at bounding box center [167, 551] width 147 height 12
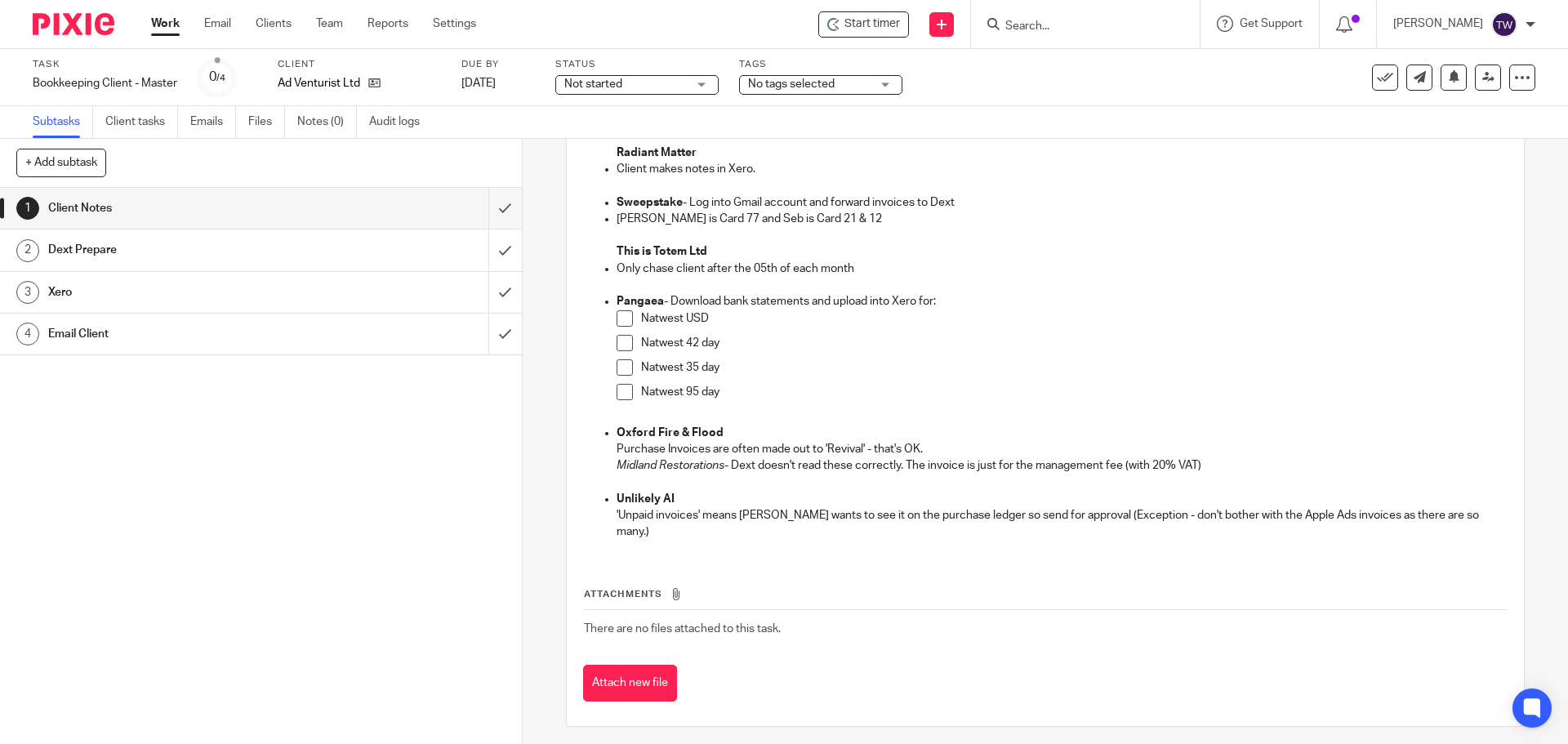
scroll to position [503, 0]
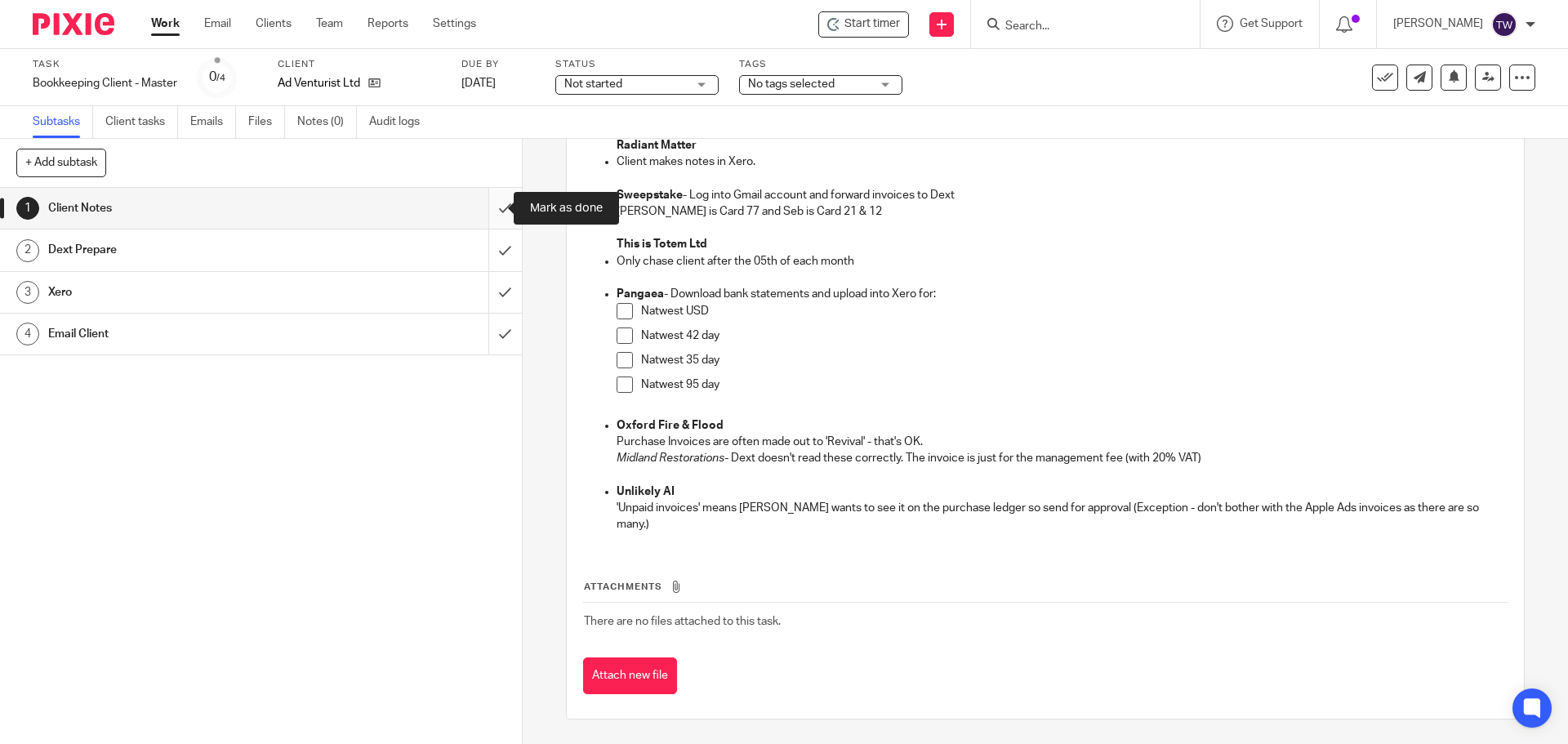
click at [483, 210] on input "submit" at bounding box center [261, 208] width 521 height 40
